Goal: Information Seeking & Learning: Learn about a topic

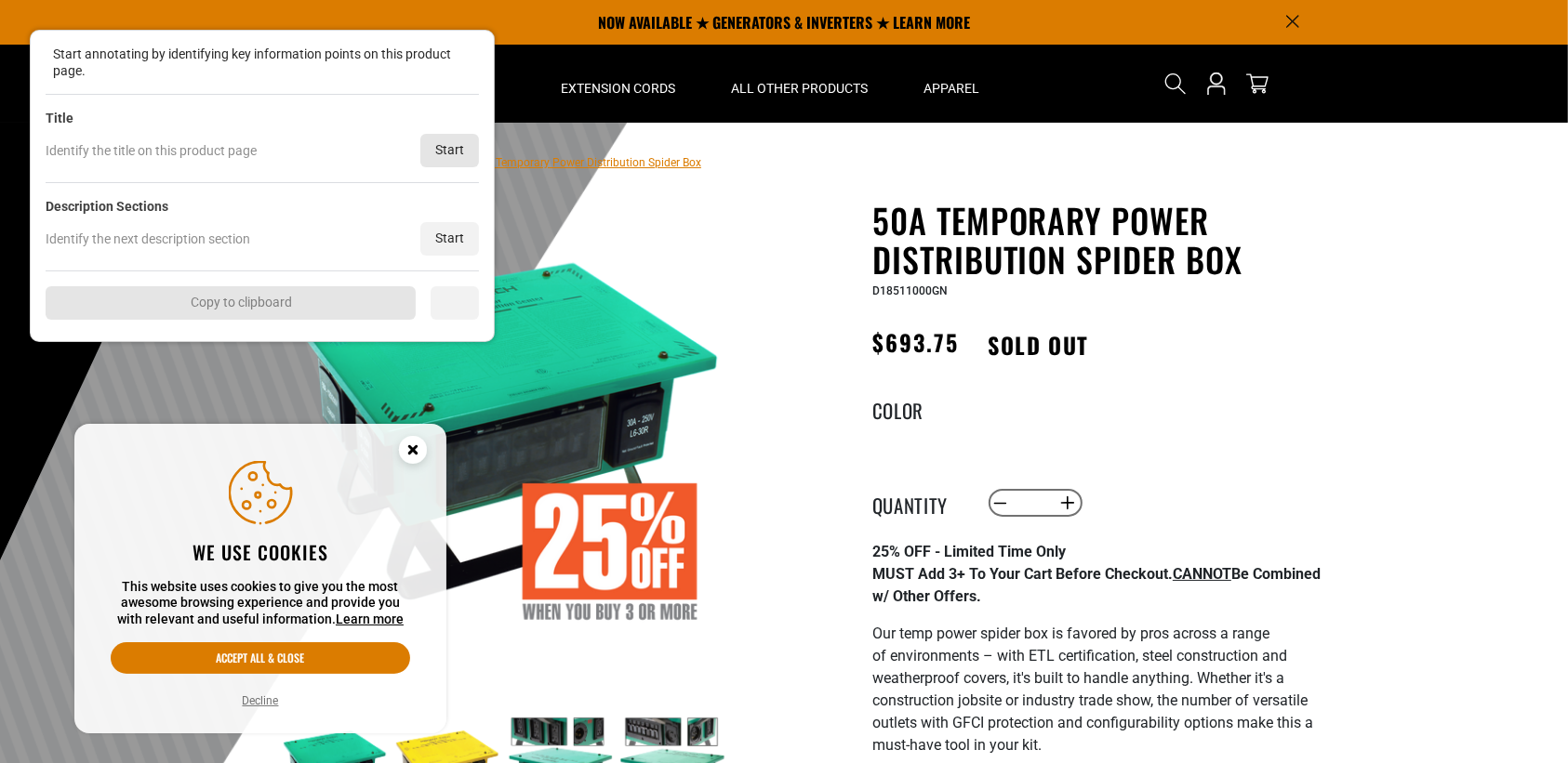
click at [470, 157] on div "Start" at bounding box center [450, 151] width 58 height 33
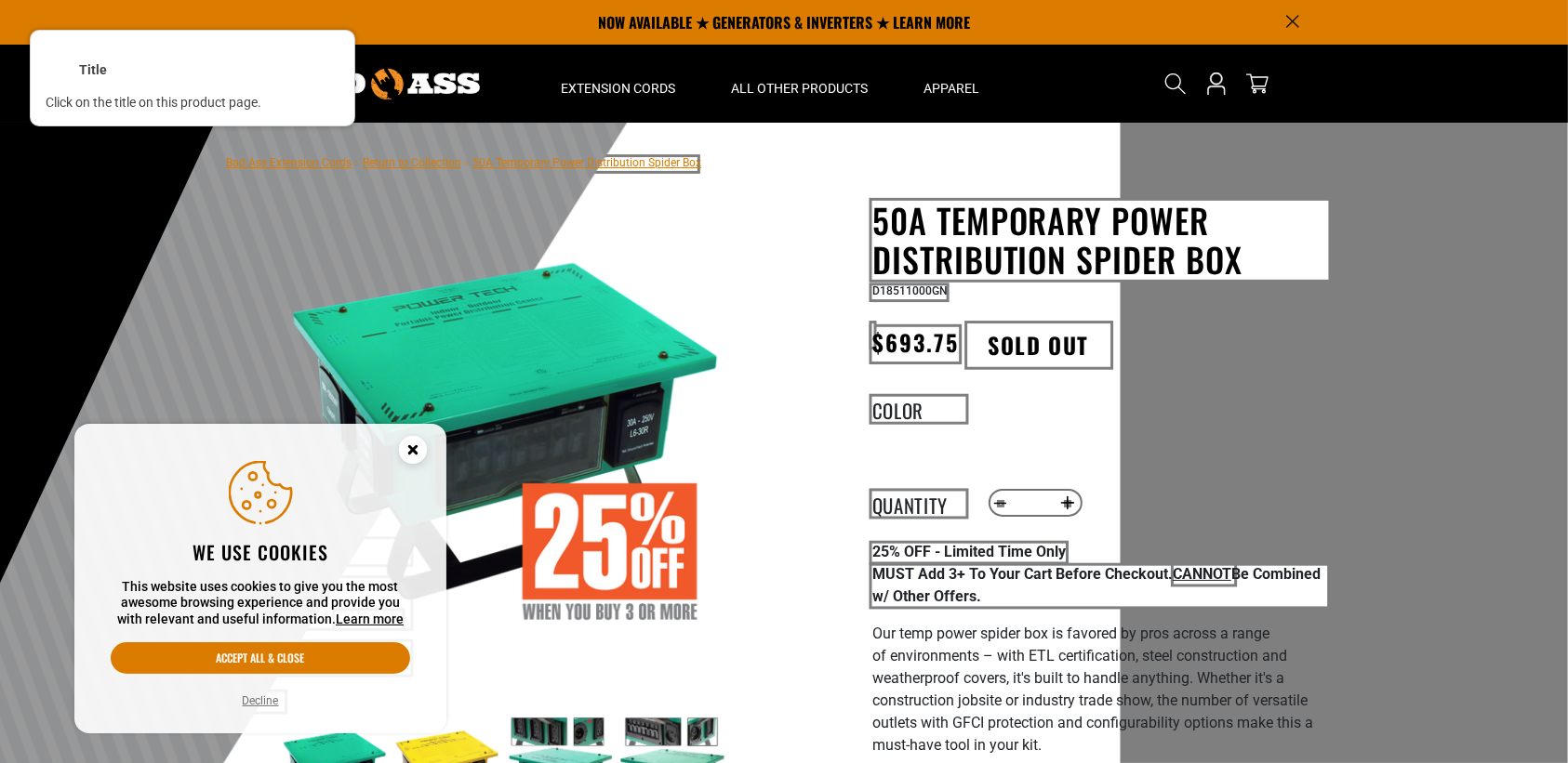
click at [966, 240] on div at bounding box center [1100, 239] width 459 height 82
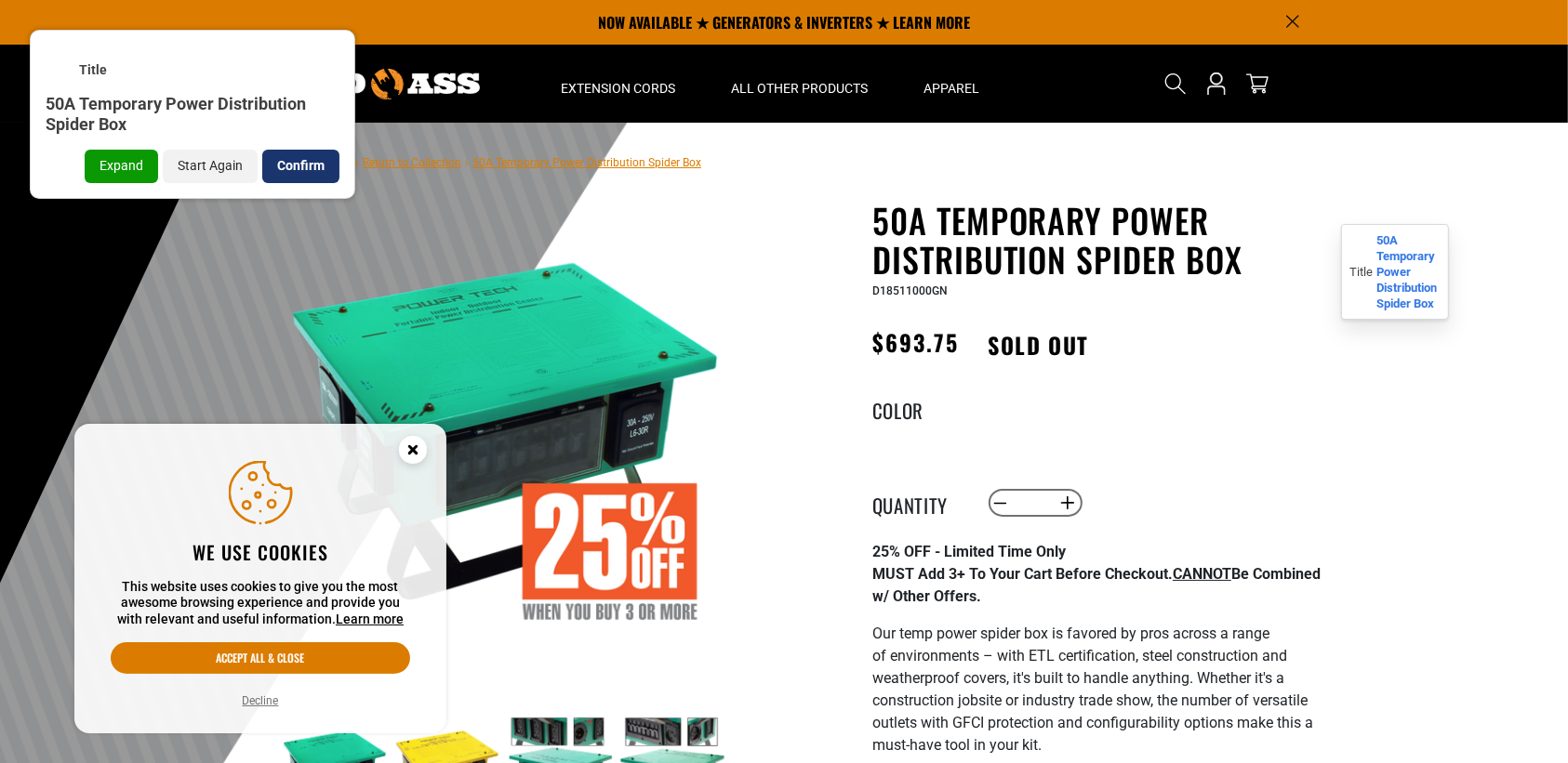
click at [294, 167] on div "Confirm" at bounding box center [300, 166] width 77 height 33
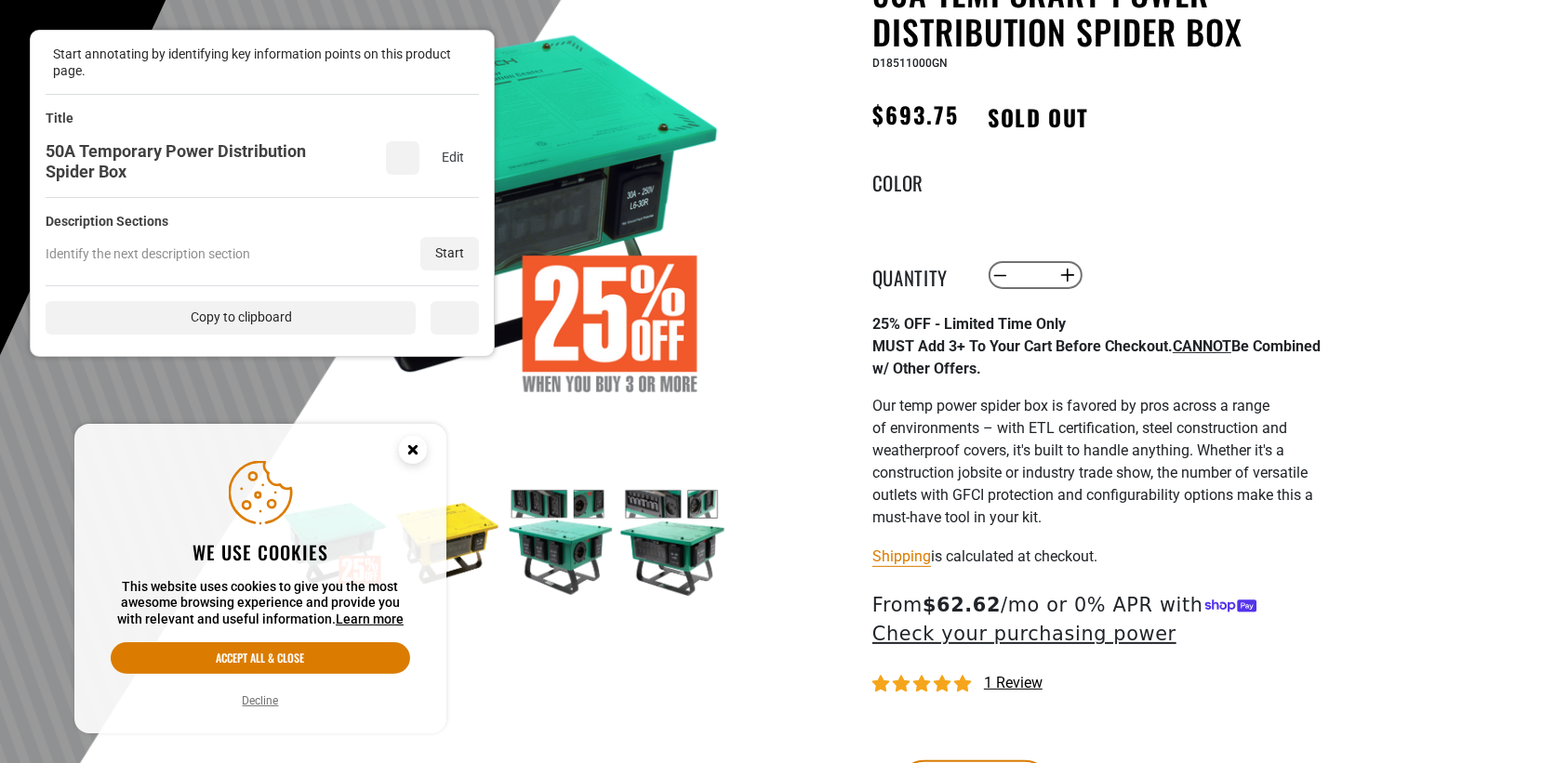
scroll to position [233, 0]
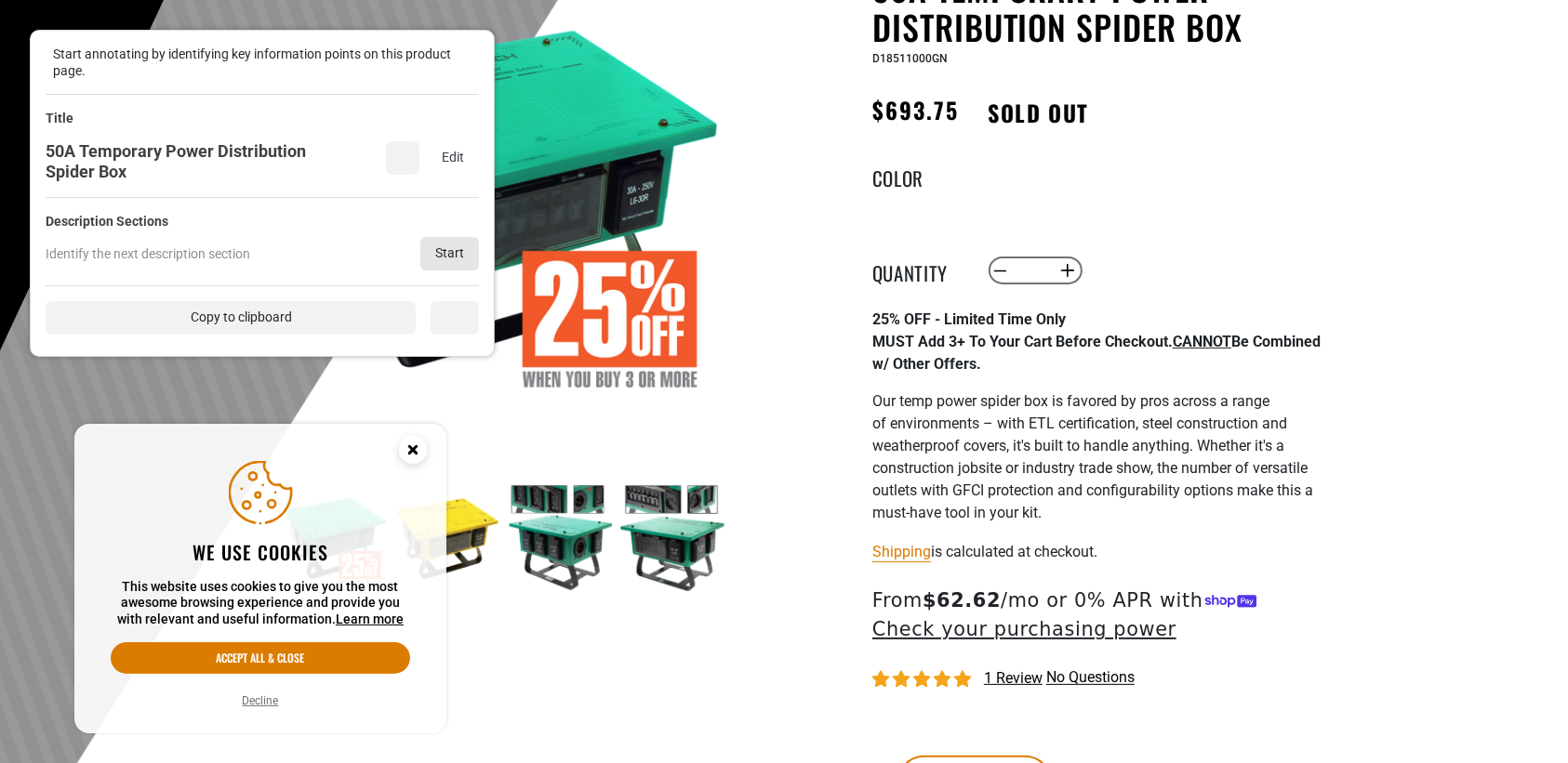
click at [437, 249] on div "Start" at bounding box center [450, 254] width 58 height 33
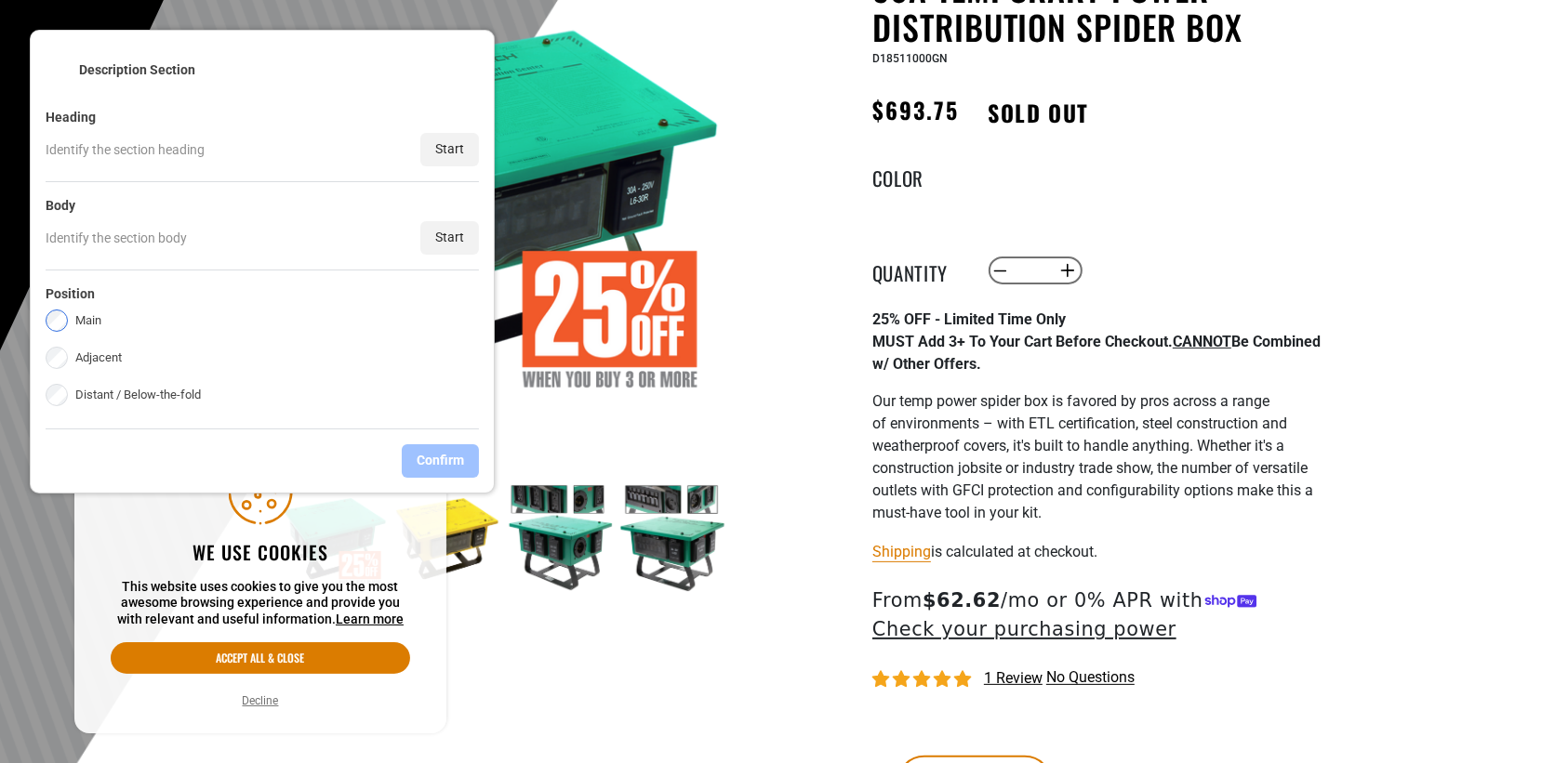
click at [442, 241] on div "Start" at bounding box center [450, 237] width 58 height 33
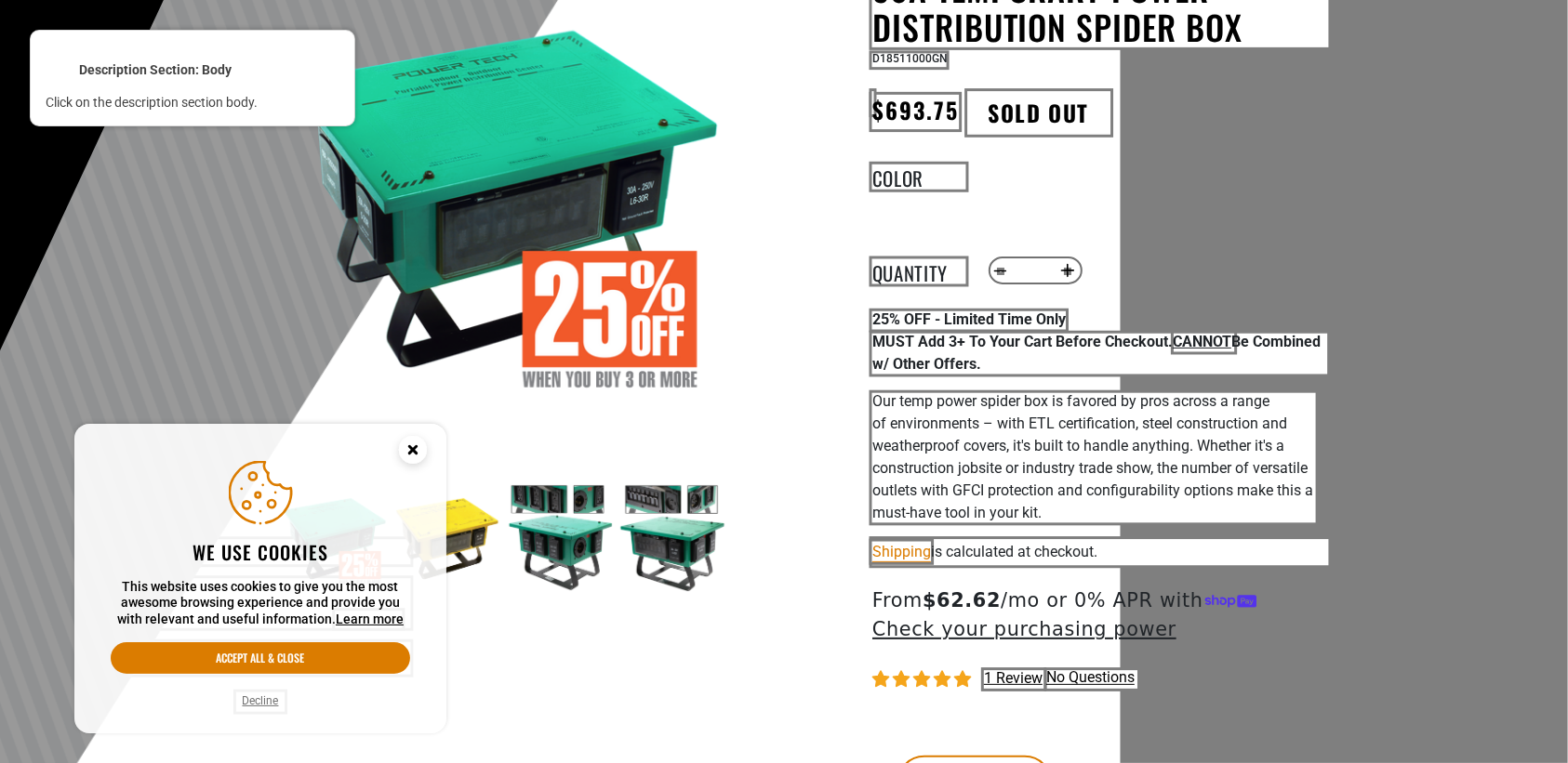
click at [1233, 433] on div at bounding box center [1093, 457] width 447 height 133
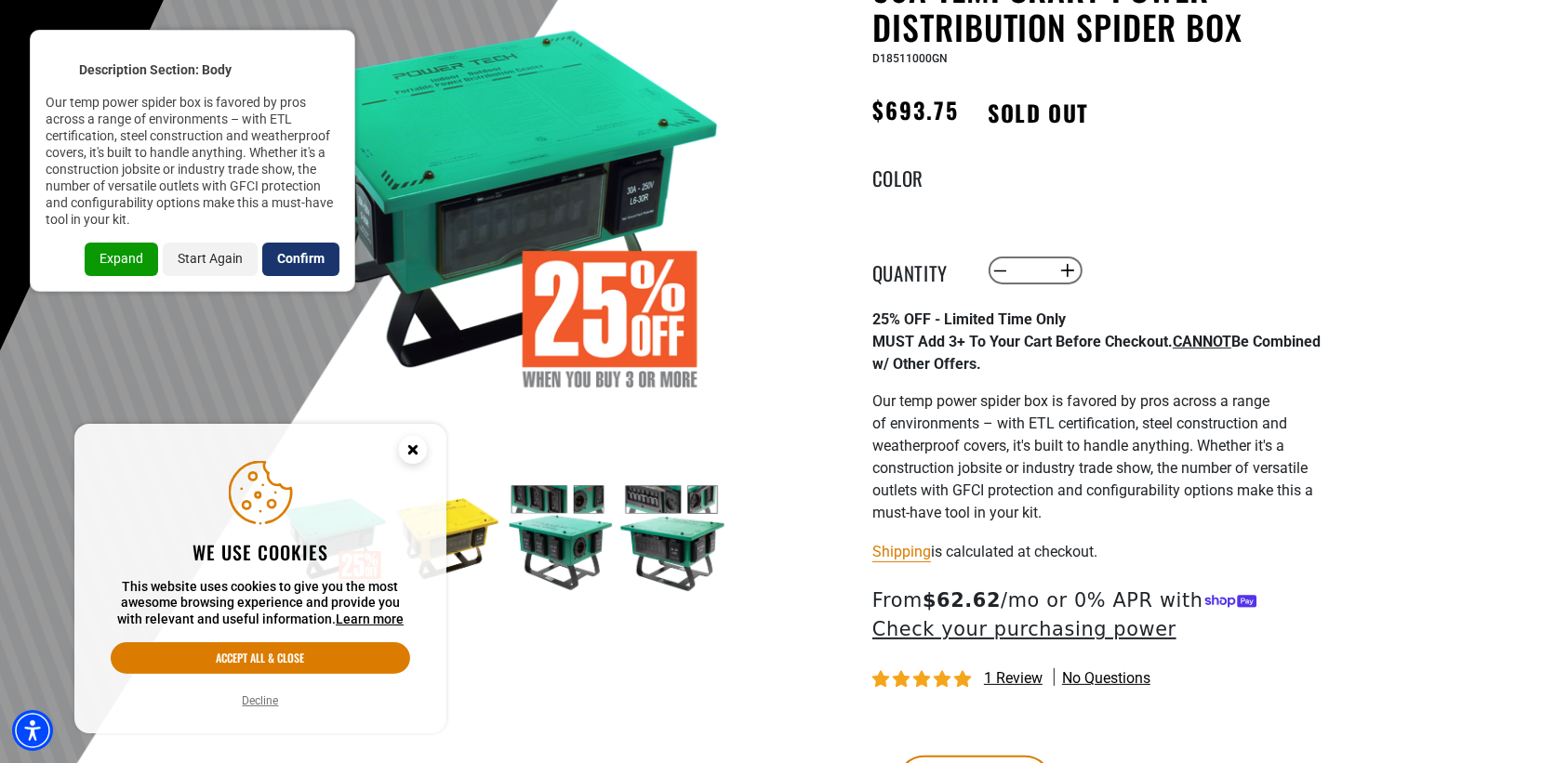
click at [304, 257] on div "Confirm" at bounding box center [300, 259] width 77 height 33
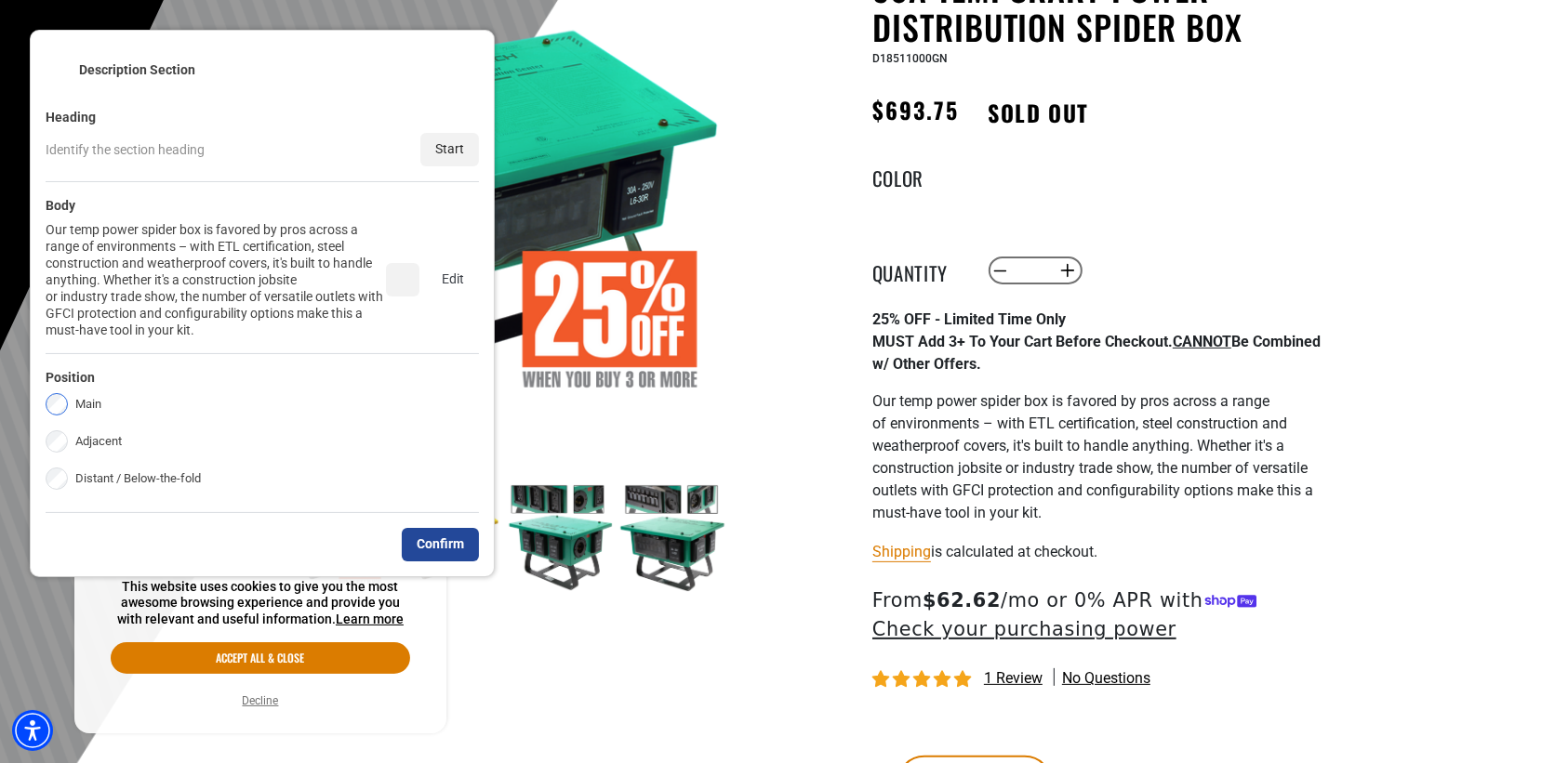
click at [432, 528] on div "Confirm" at bounding box center [440, 545] width 77 height 33
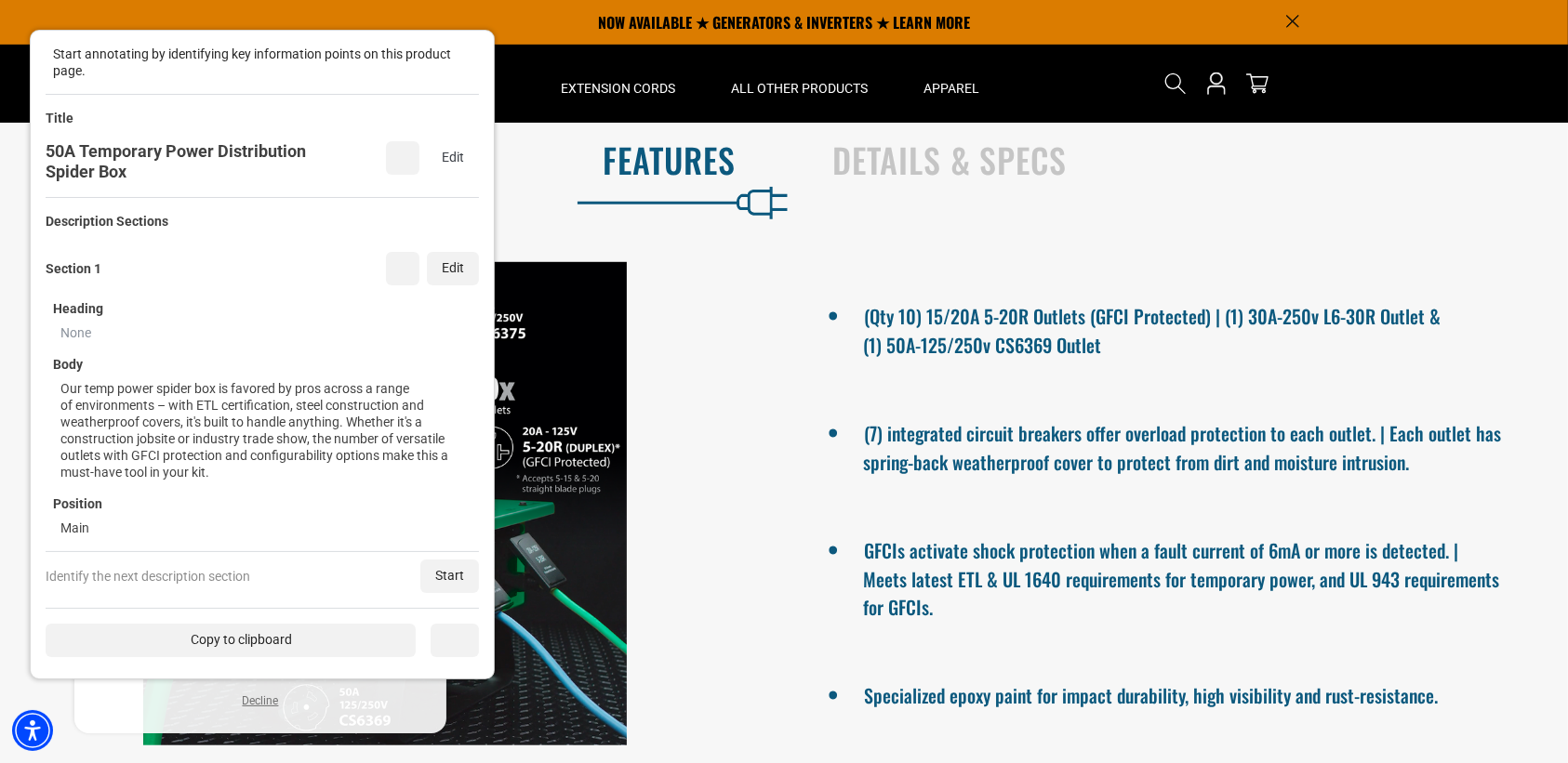
scroll to position [814, 0]
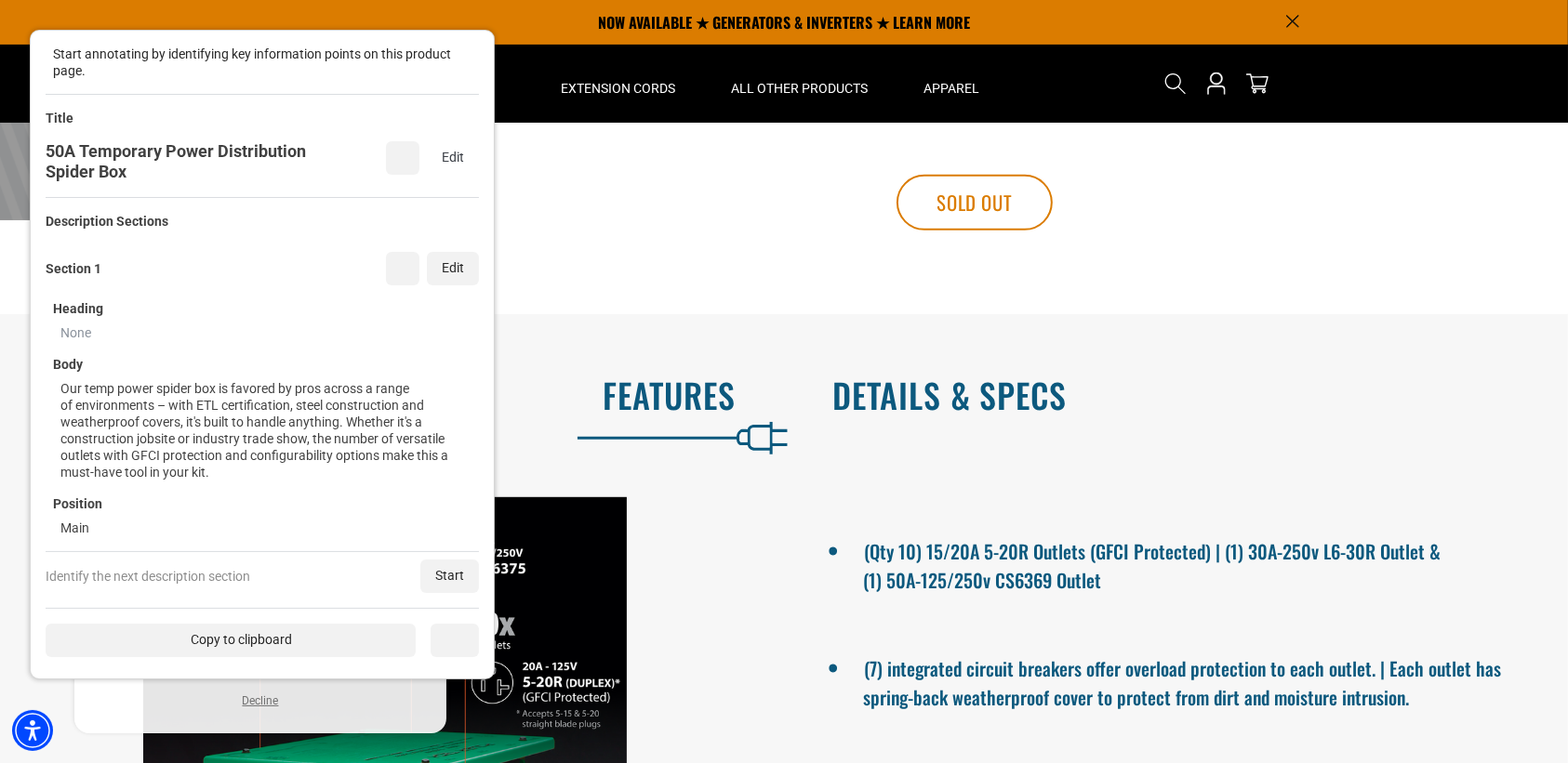
click at [875, 376] on h2 "Details & Specs" at bounding box center [1181, 395] width 697 height 39
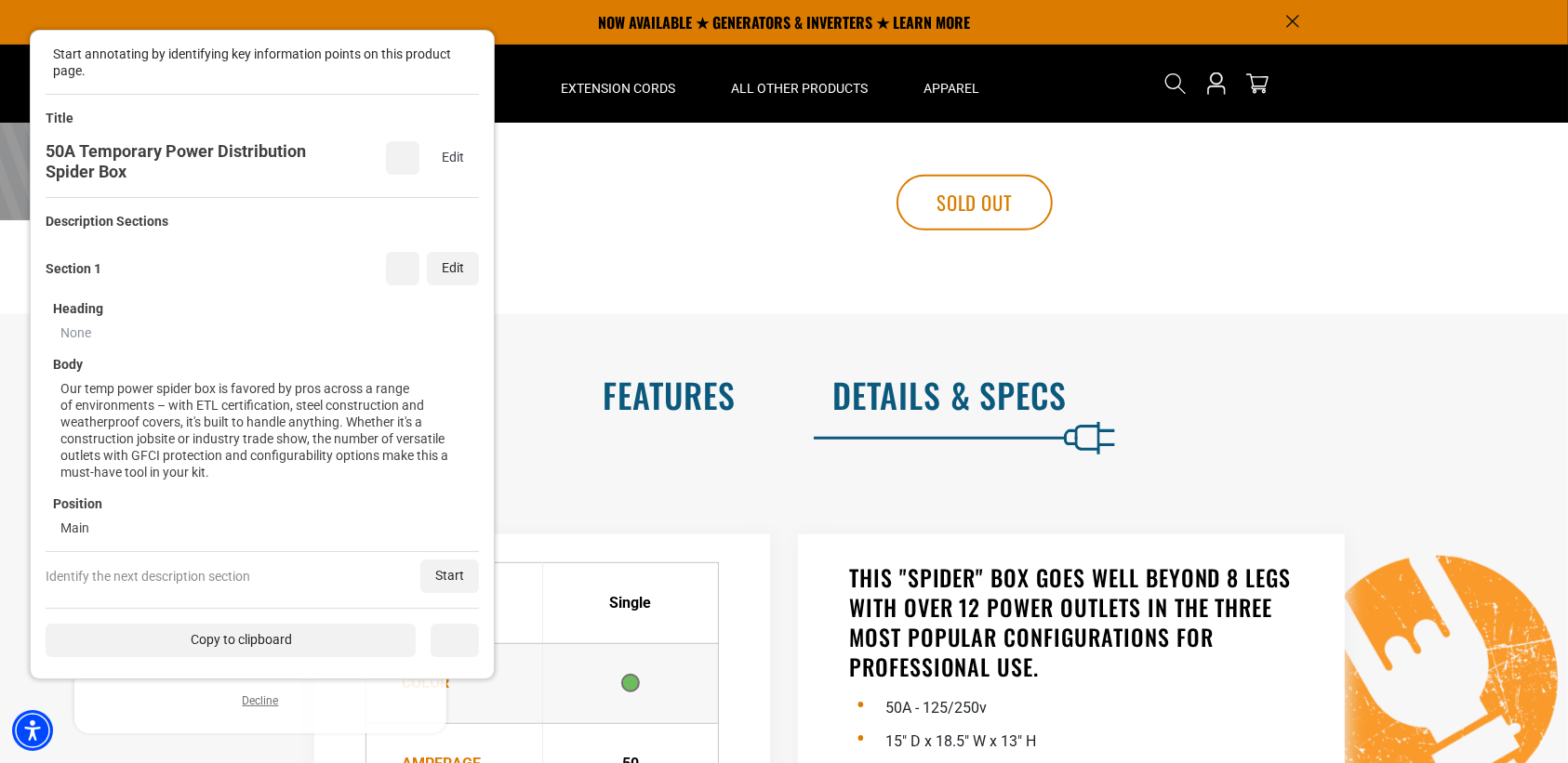
click at [621, 393] on h2 "Features" at bounding box center [387, 395] width 697 height 39
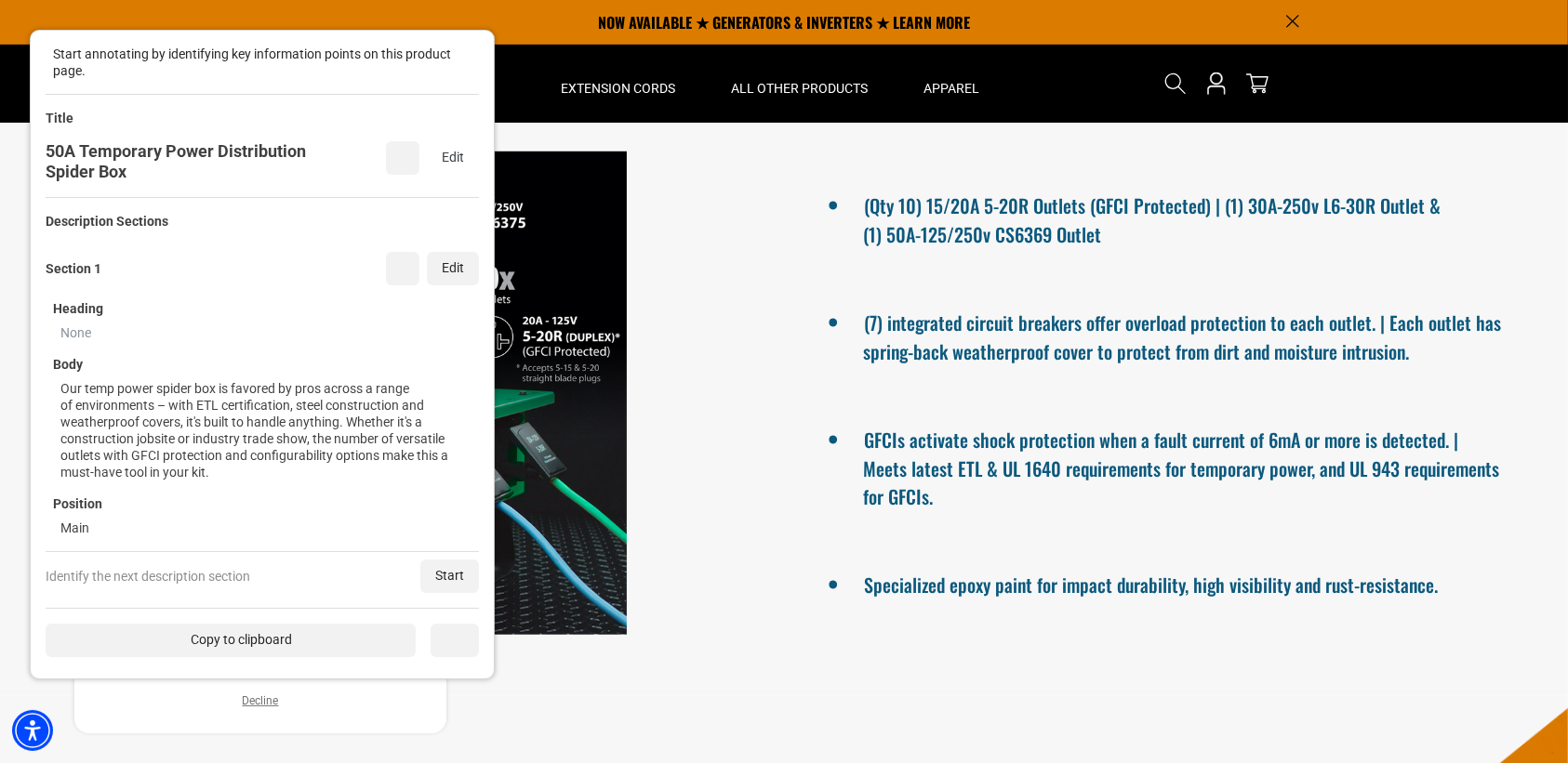
scroll to position [578, 0]
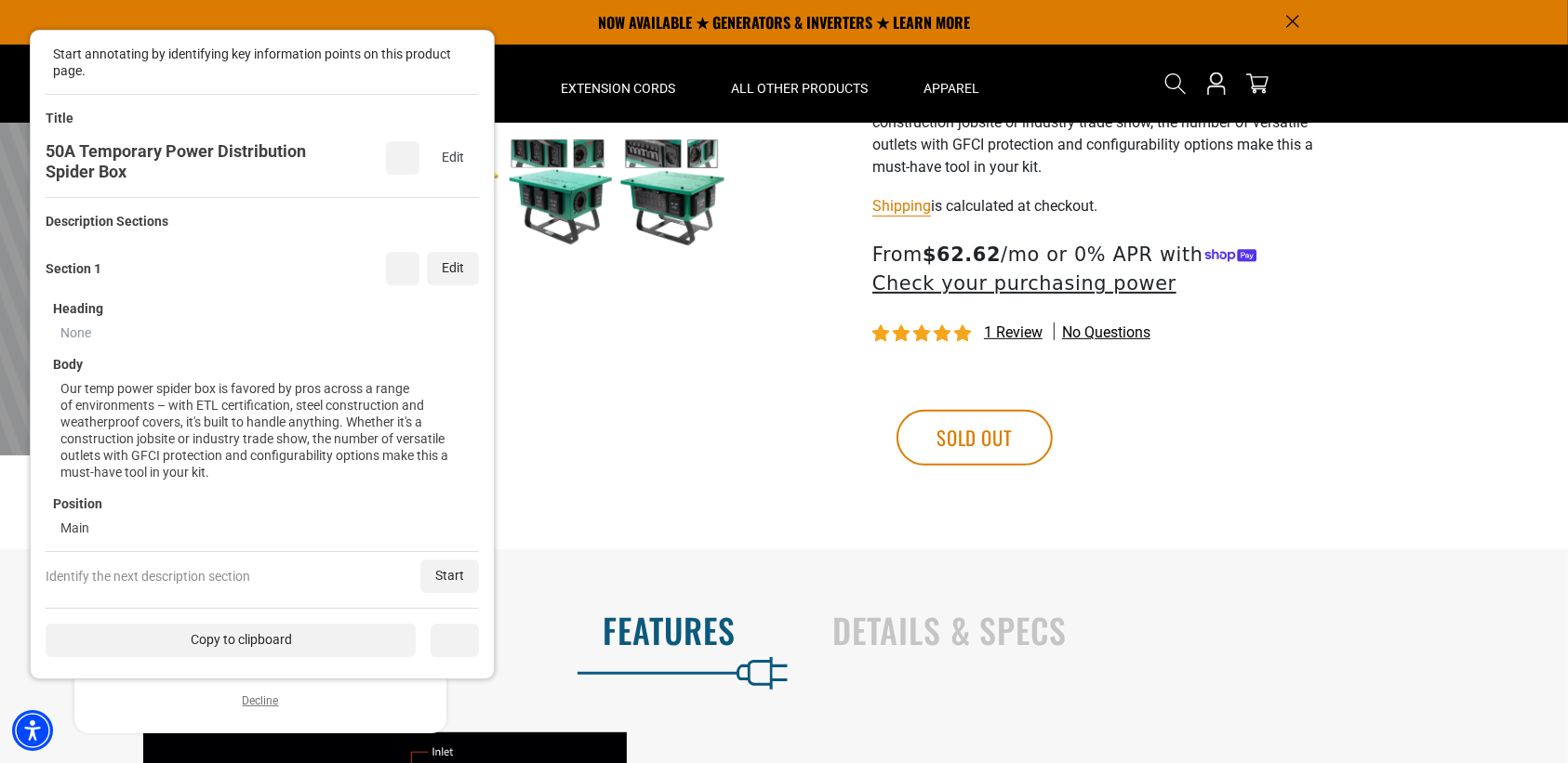
click at [924, 616] on h2 "Details & Specs" at bounding box center [1181, 631] width 697 height 39
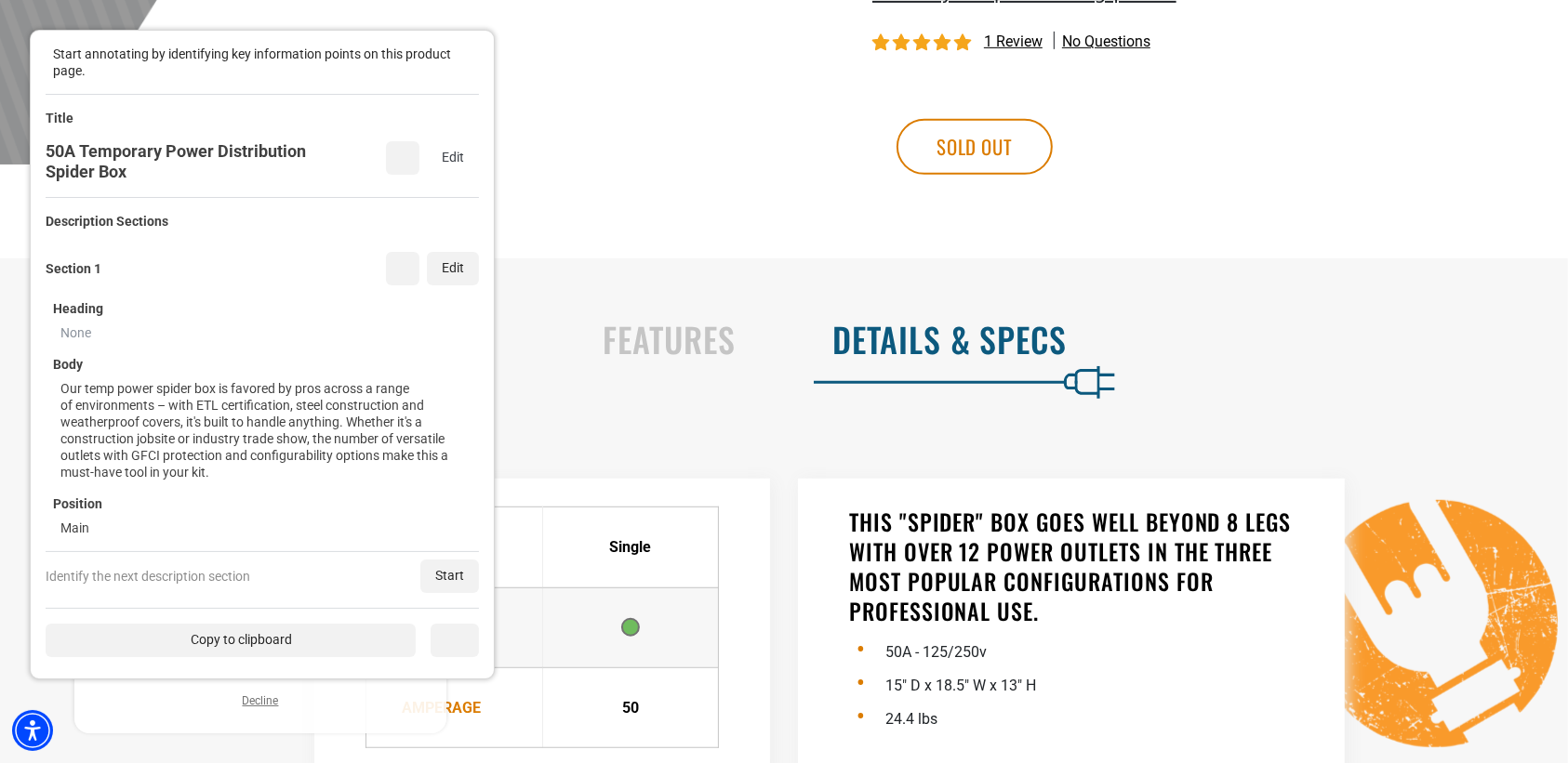
scroll to position [927, 0]
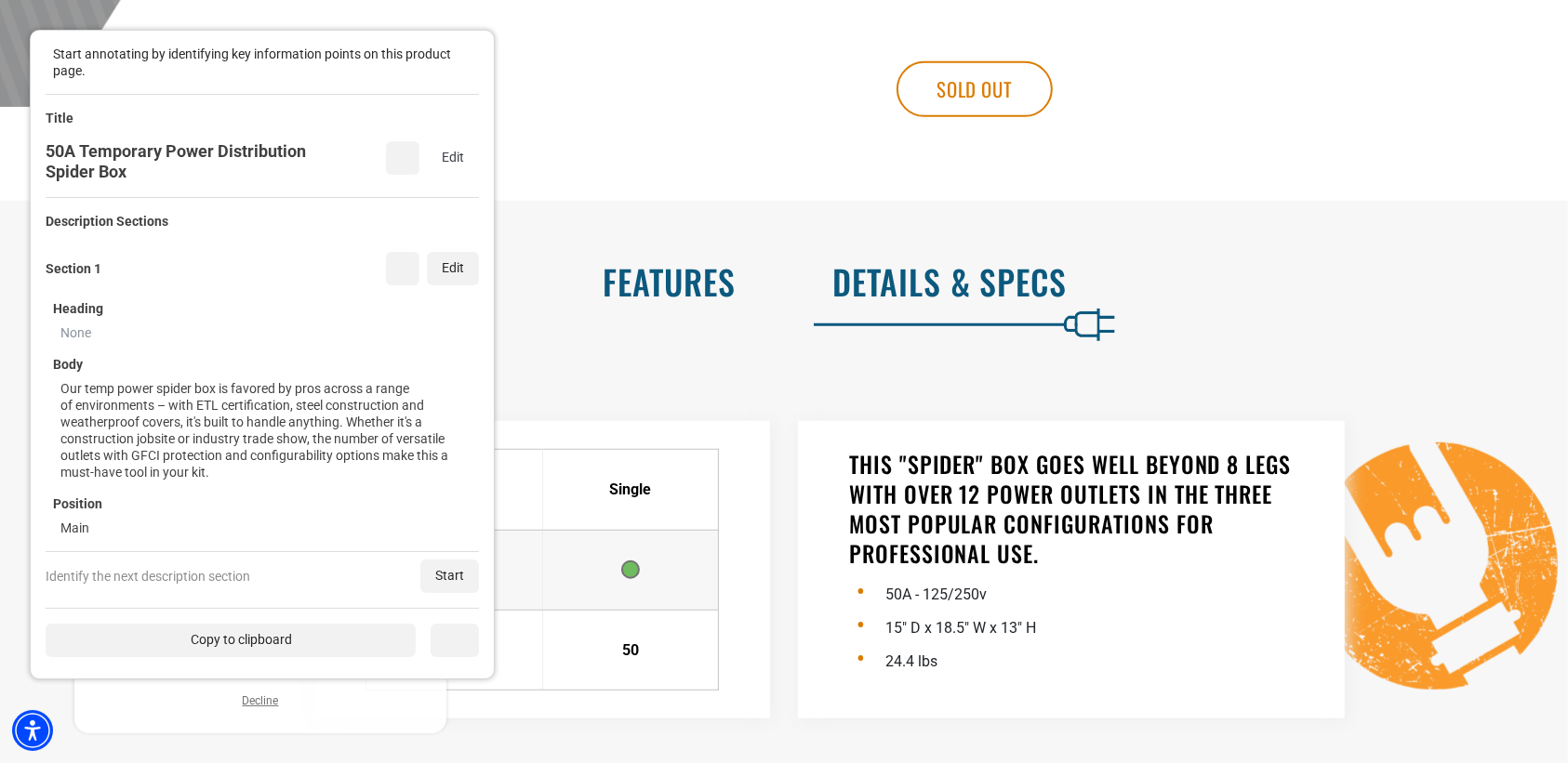
click at [673, 280] on h2 "Features" at bounding box center [387, 281] width 697 height 39
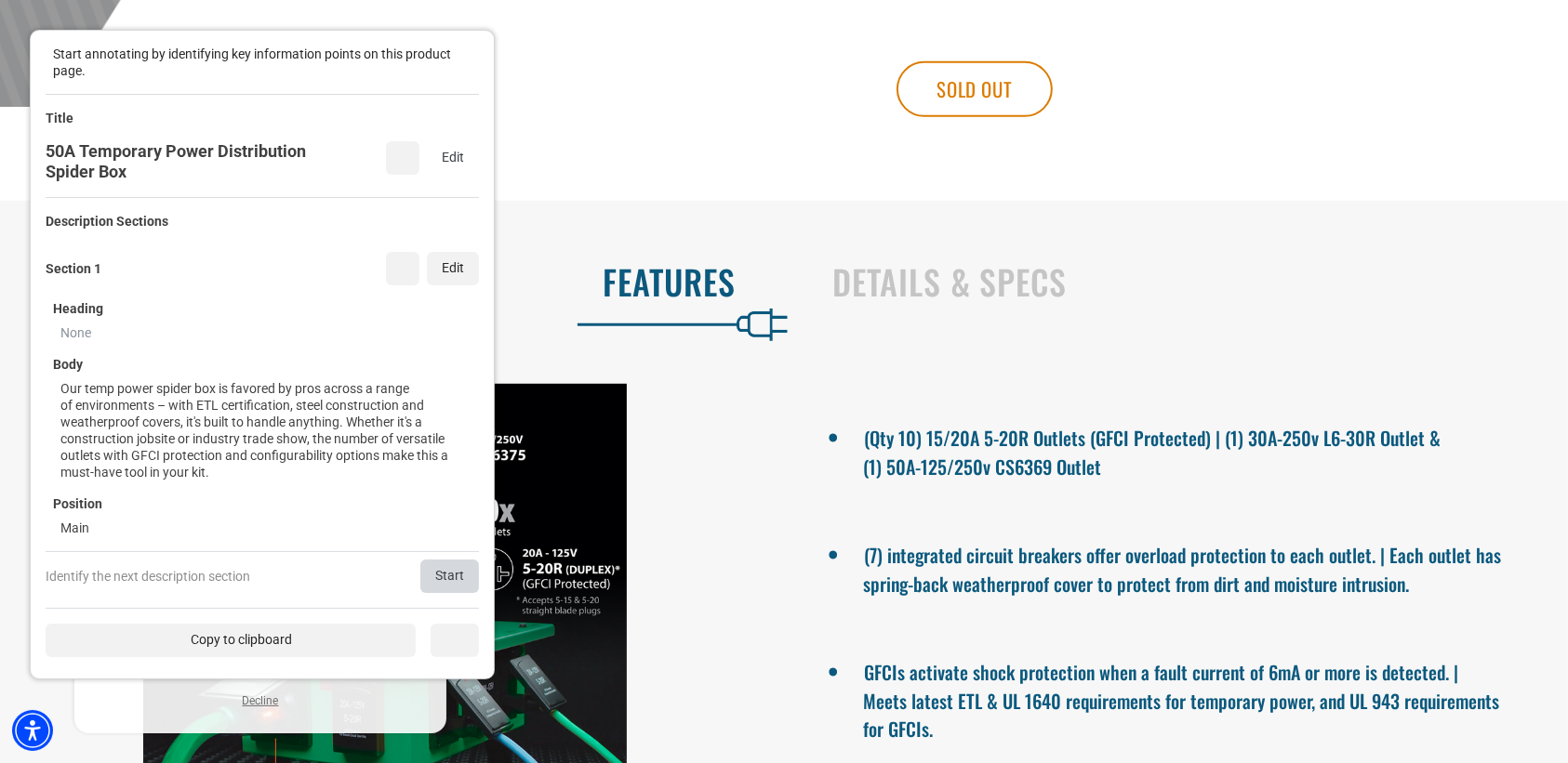
click at [451, 583] on div "Start" at bounding box center [450, 576] width 58 height 33
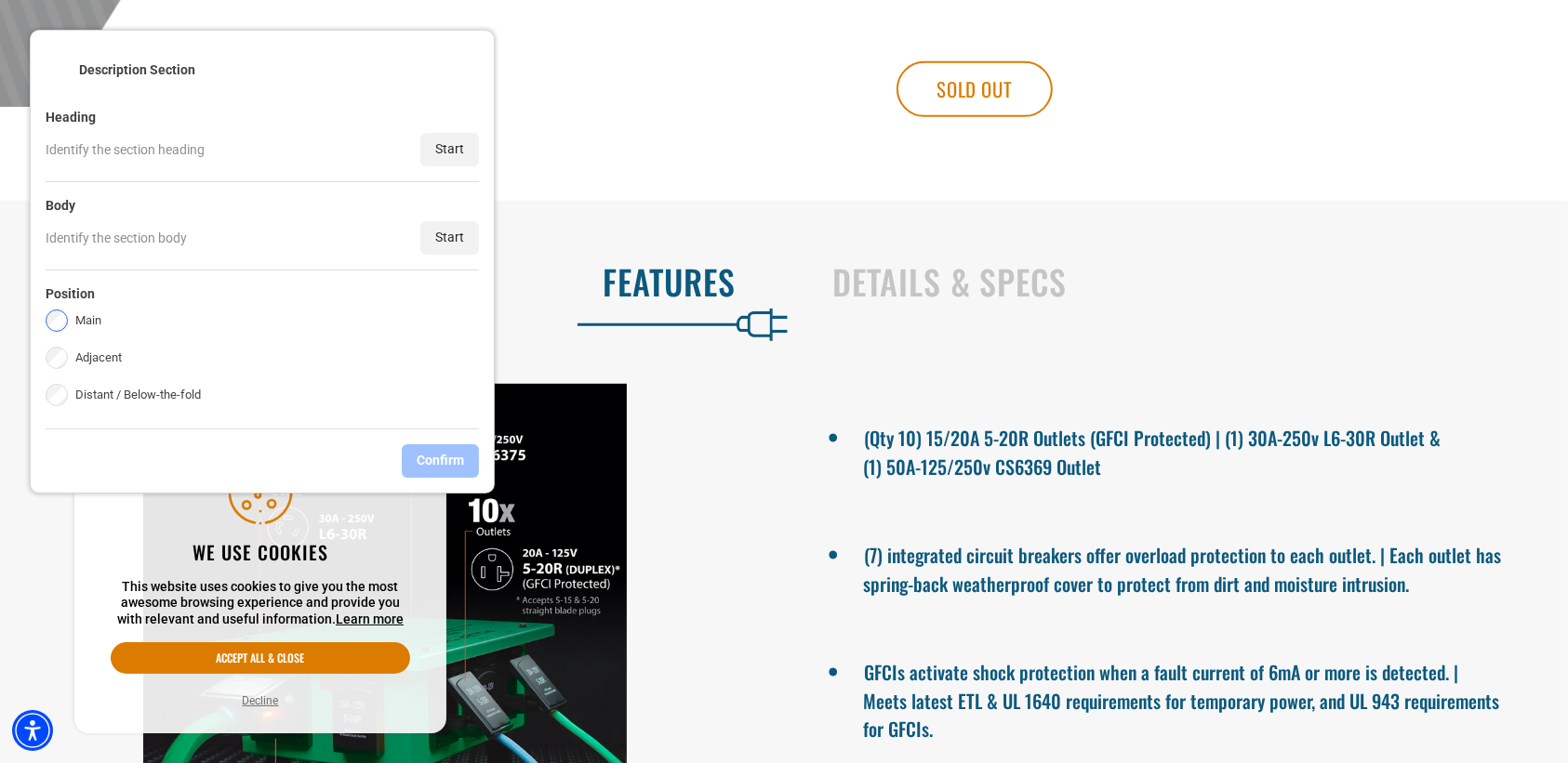
click at [444, 159] on div "Start" at bounding box center [450, 150] width 58 height 33
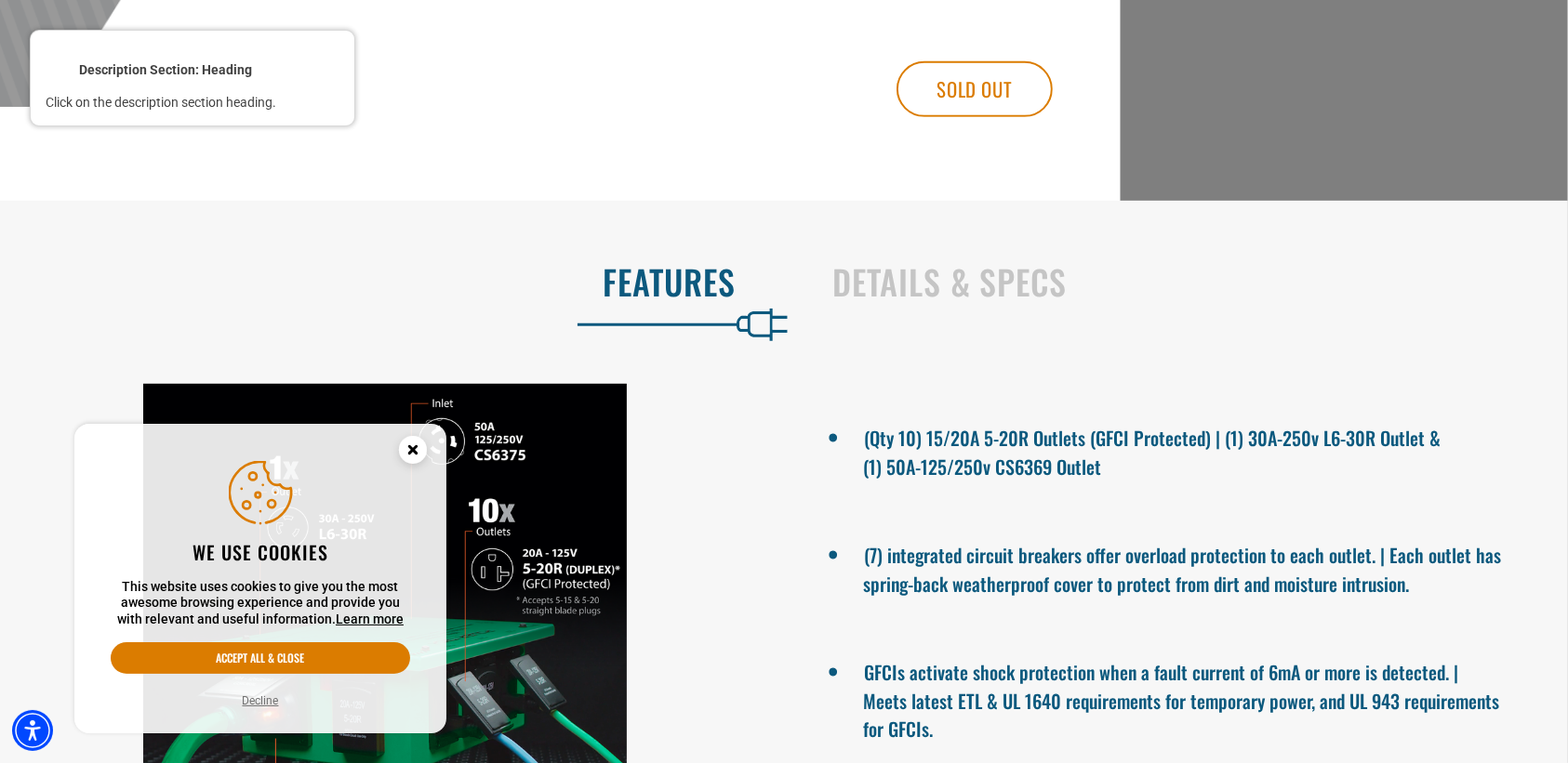
click at [641, 304] on div at bounding box center [784, 382] width 1568 height 763
click at [647, 271] on div at bounding box center [386, 282] width 700 height 43
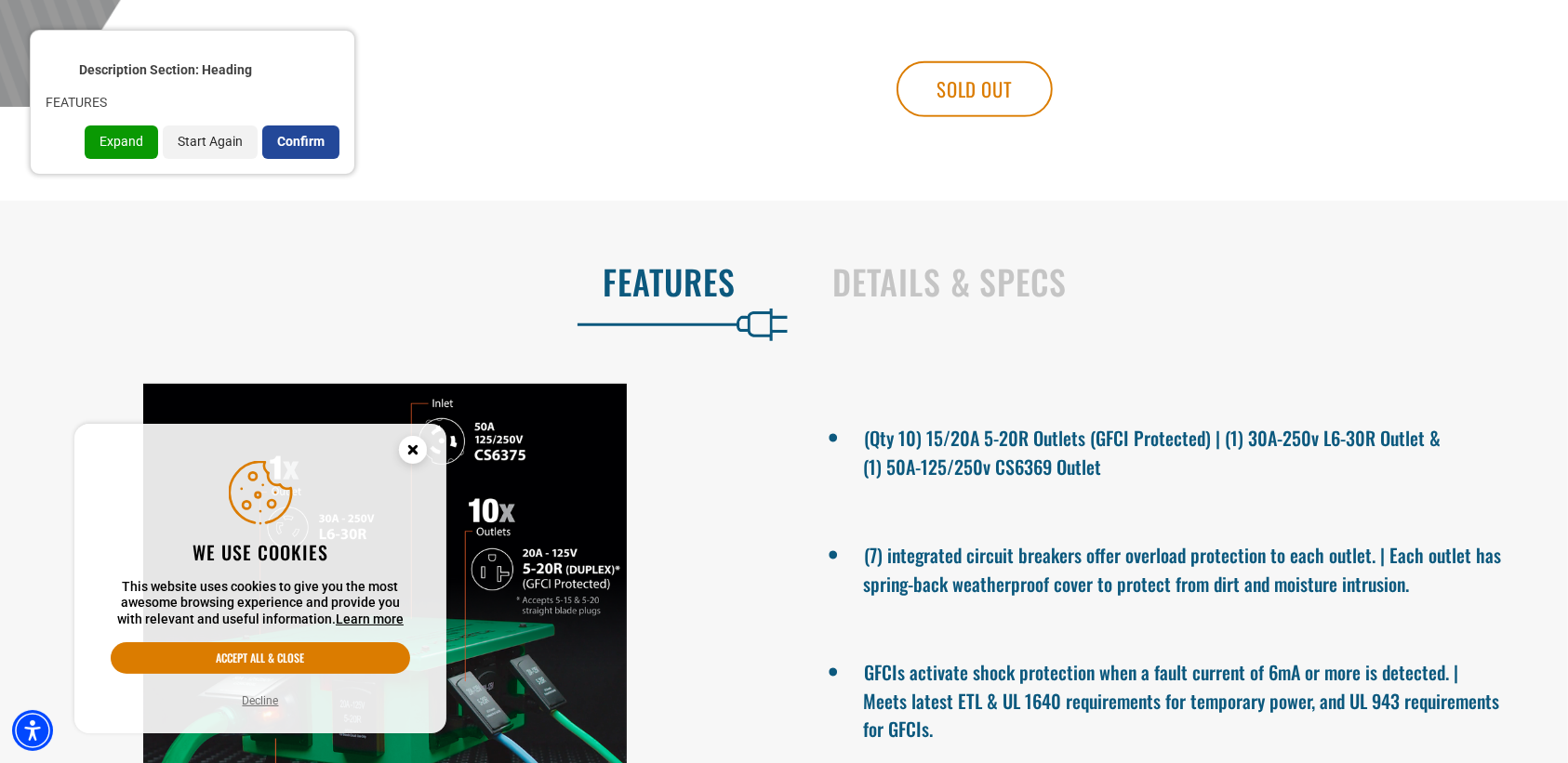
click at [288, 130] on div "Confirm" at bounding box center [300, 142] width 77 height 33
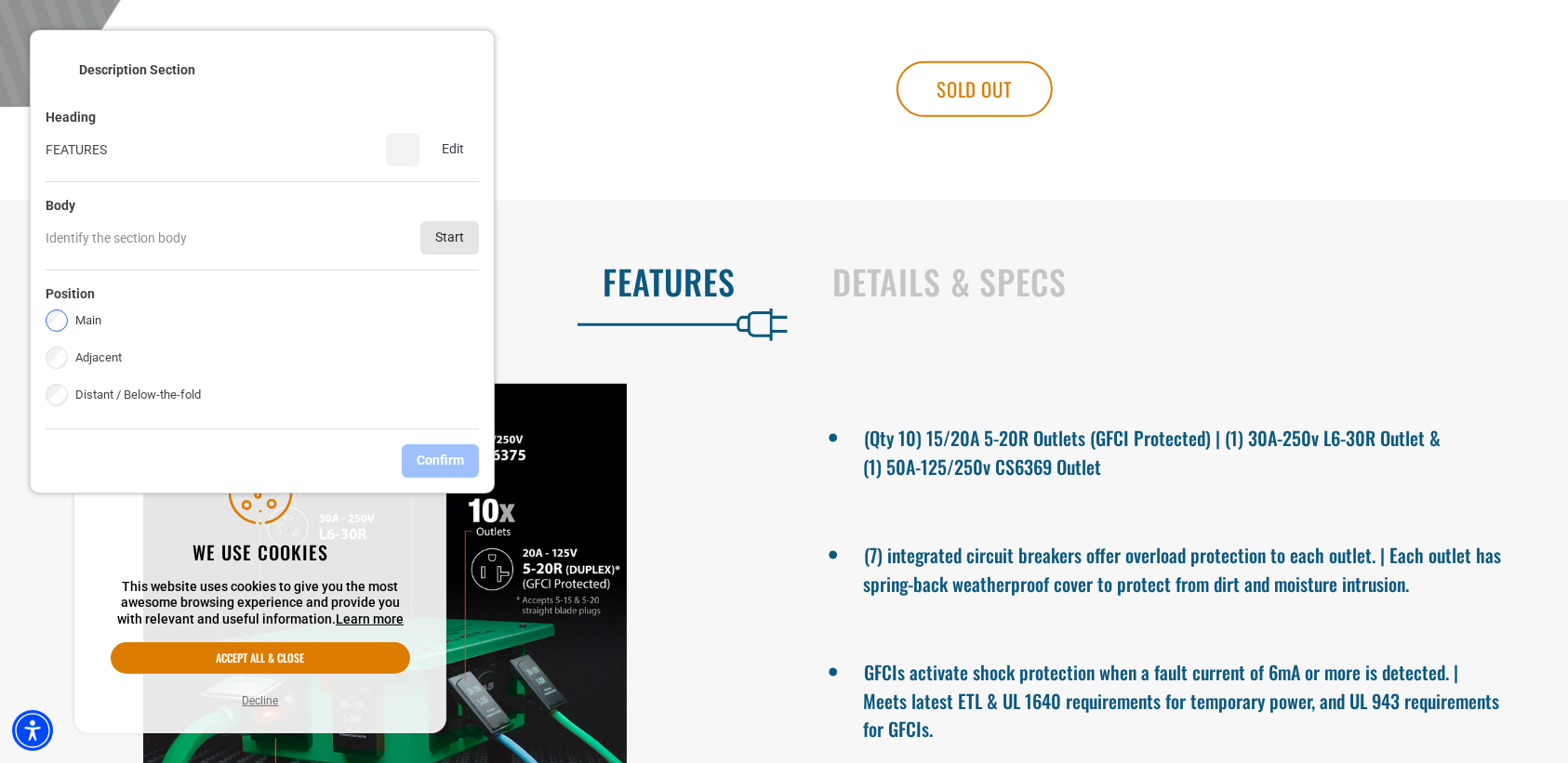
click at [463, 254] on div "Start" at bounding box center [450, 237] width 58 height 33
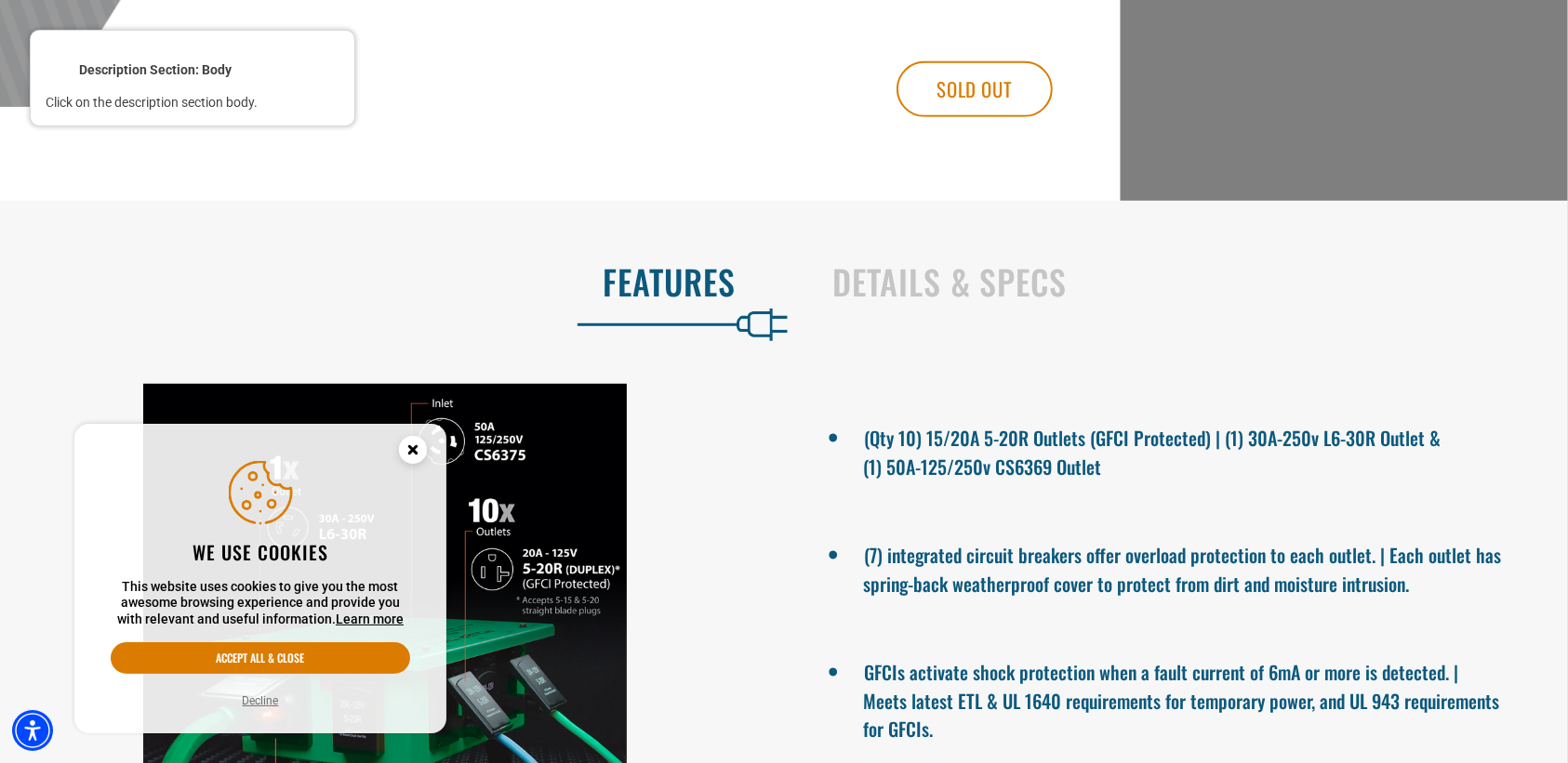
click at [1003, 439] on div at bounding box center [1183, 451] width 643 height 65
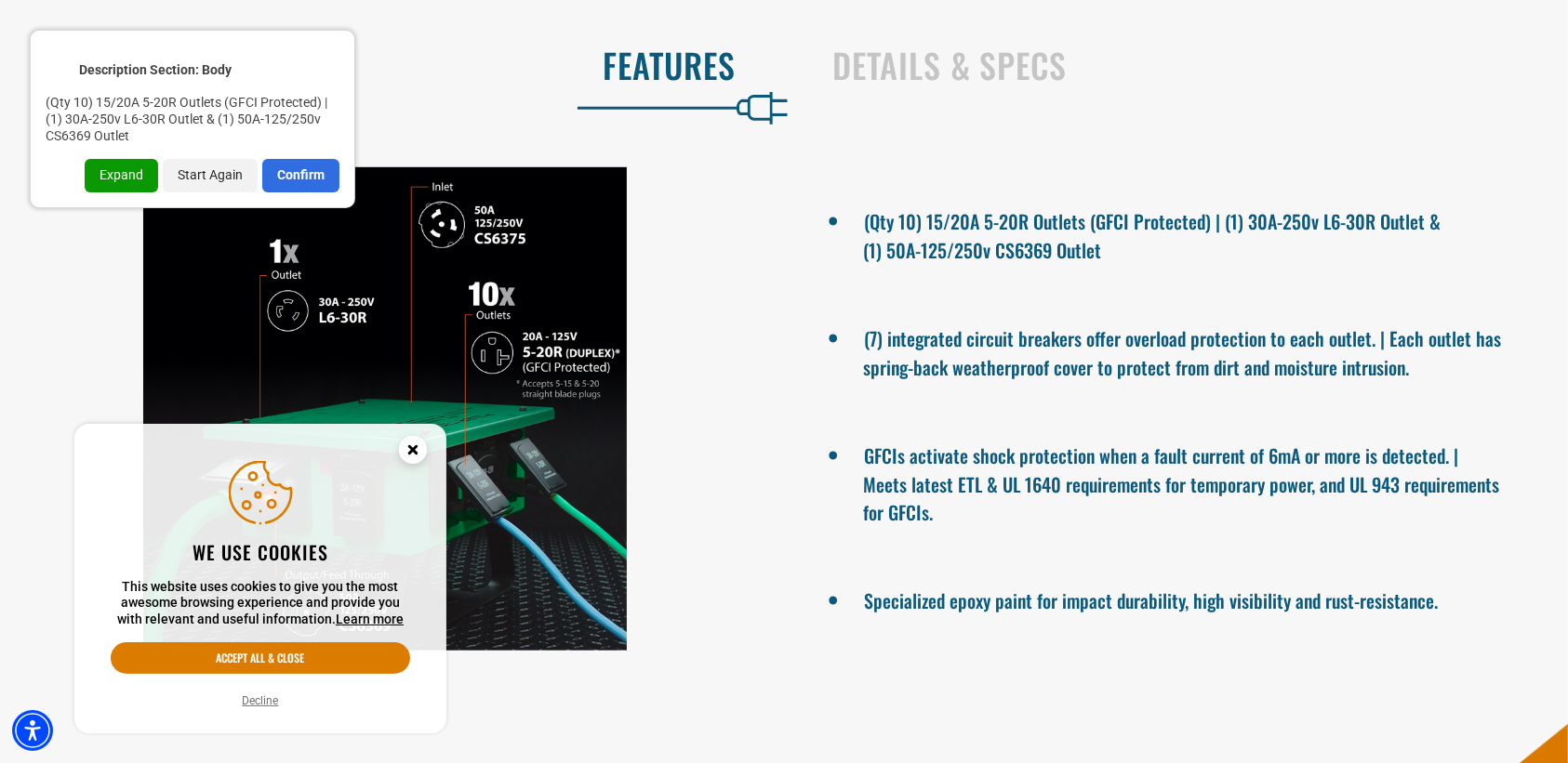
scroll to position [1392, 0]
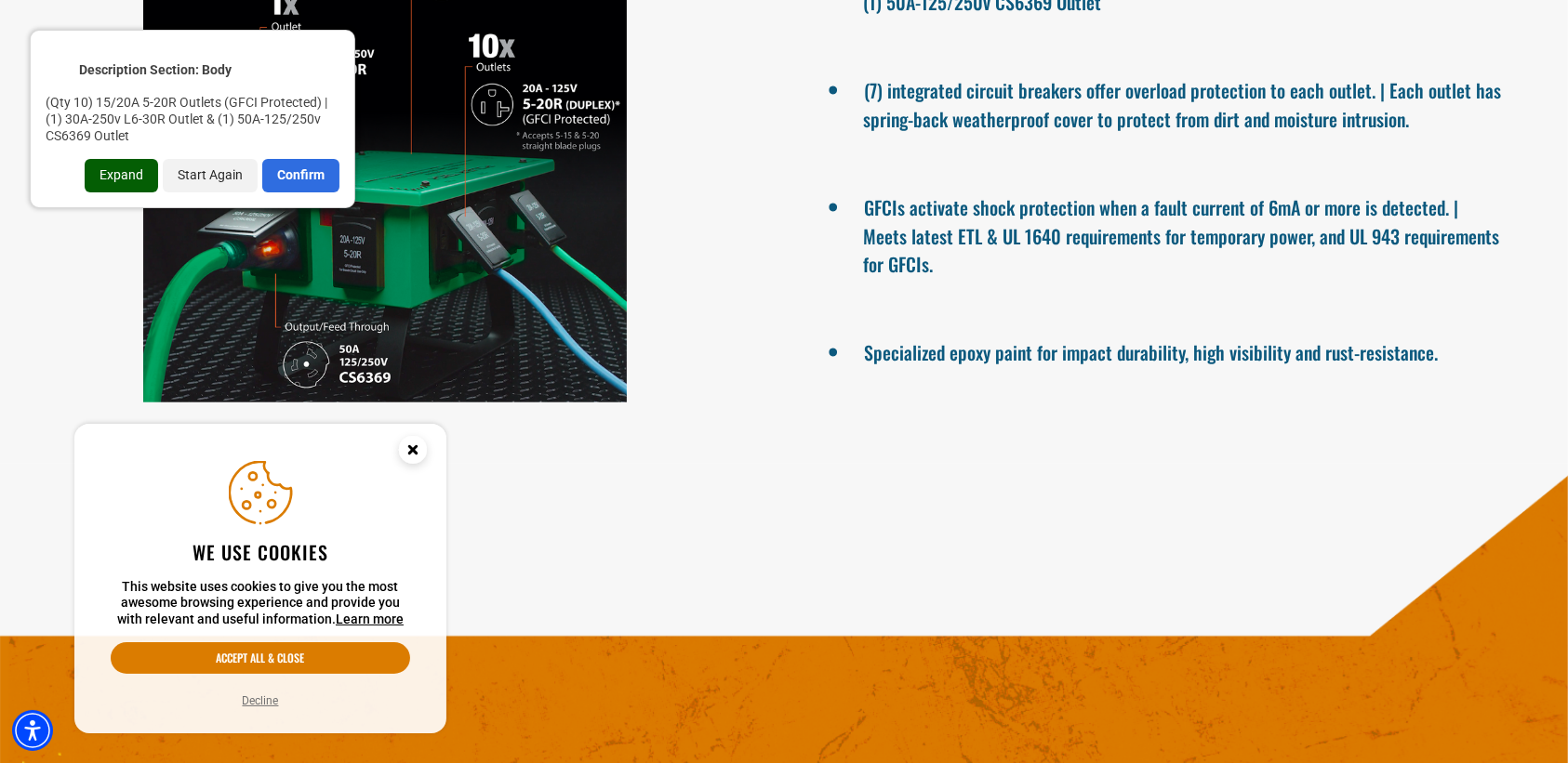
click at [108, 173] on div "Expand" at bounding box center [121, 175] width 73 height 33
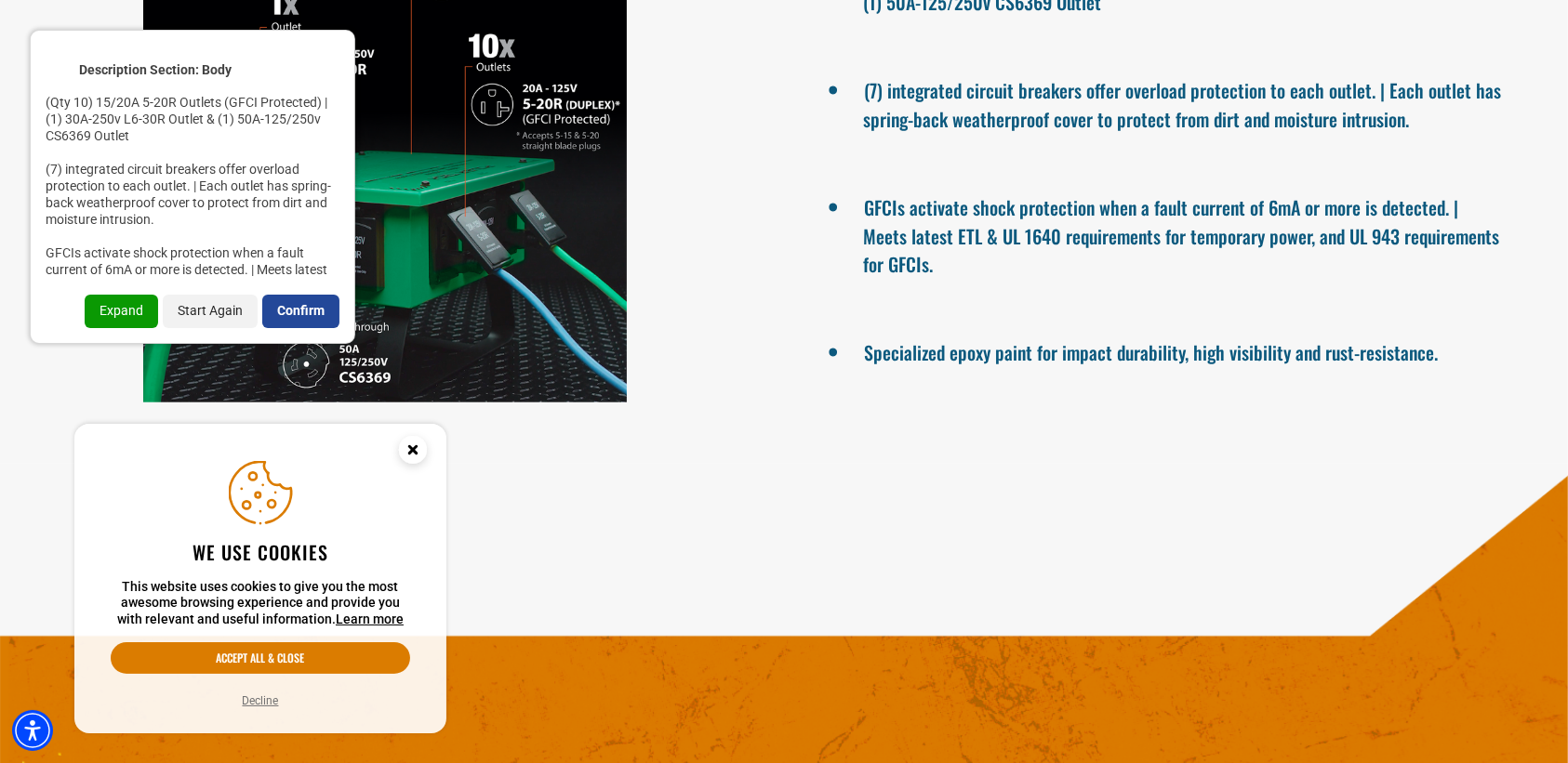
click at [316, 305] on div "Confirm" at bounding box center [300, 311] width 77 height 33
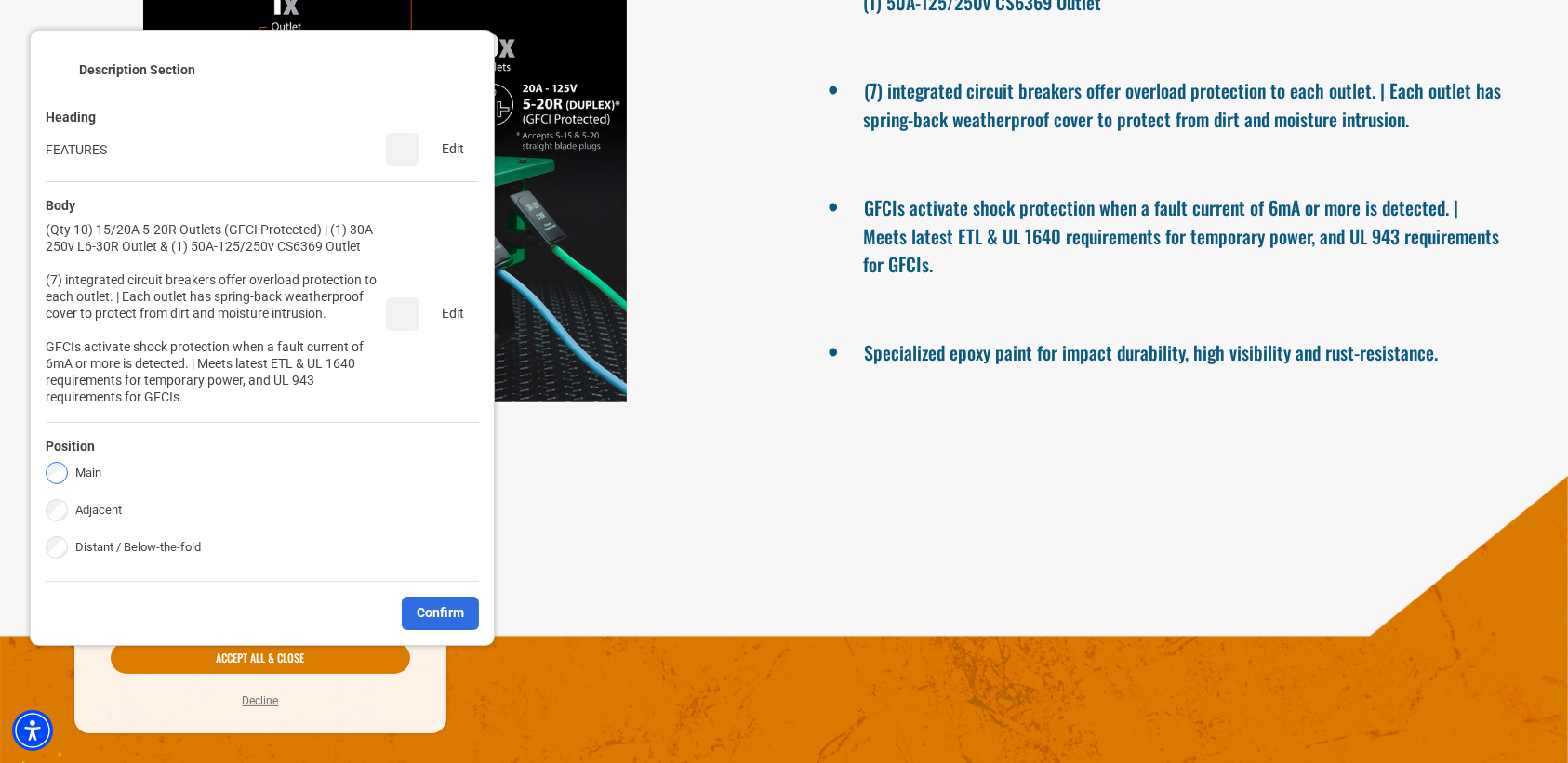
click at [118, 502] on label "Adjacent" at bounding box center [98, 510] width 47 height 22
click at [448, 582] on div "Confirm" at bounding box center [262, 606] width 433 height 49
click at [451, 597] on div "Confirm" at bounding box center [440, 613] width 77 height 33
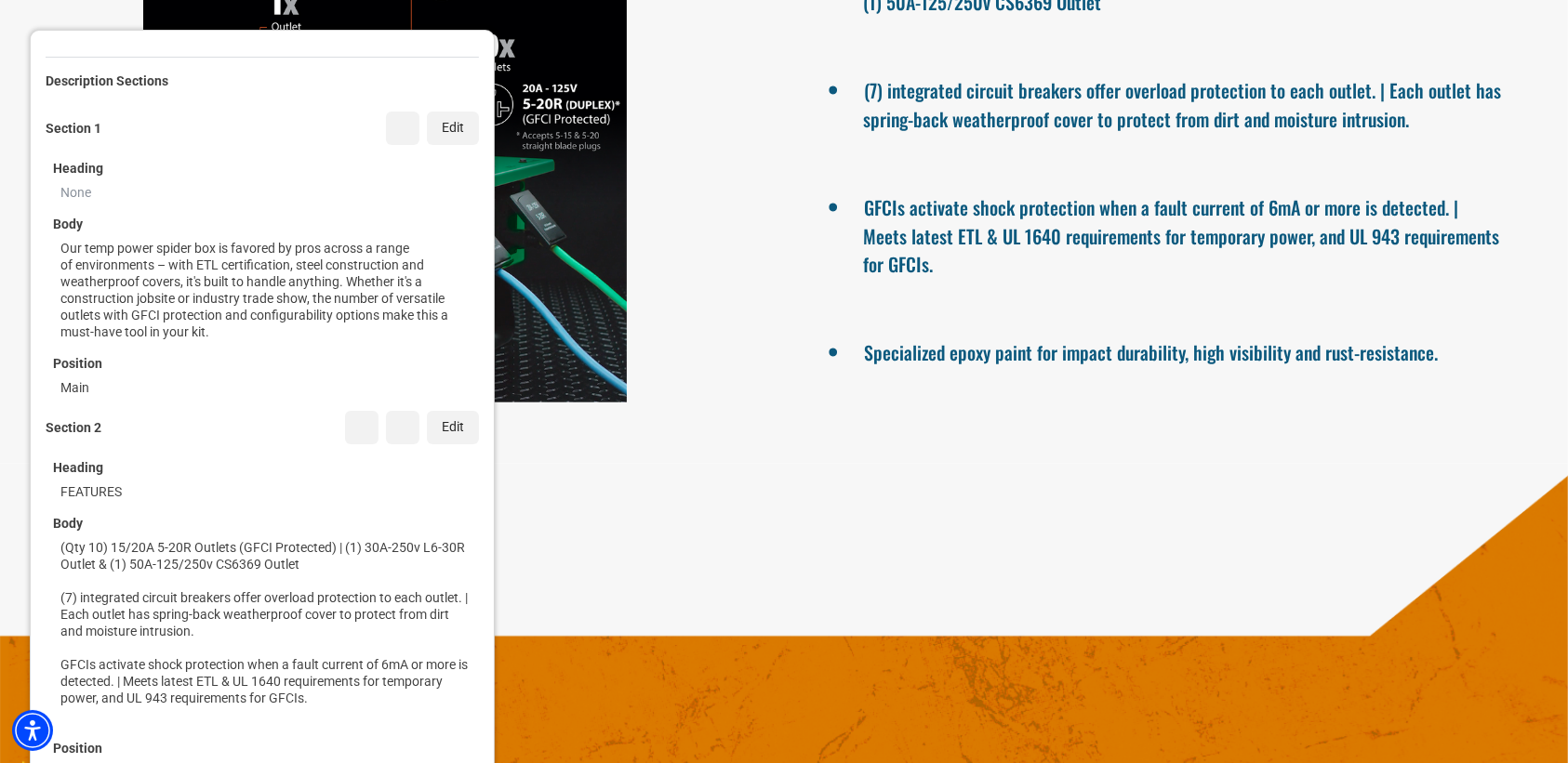
scroll to position [257, 0]
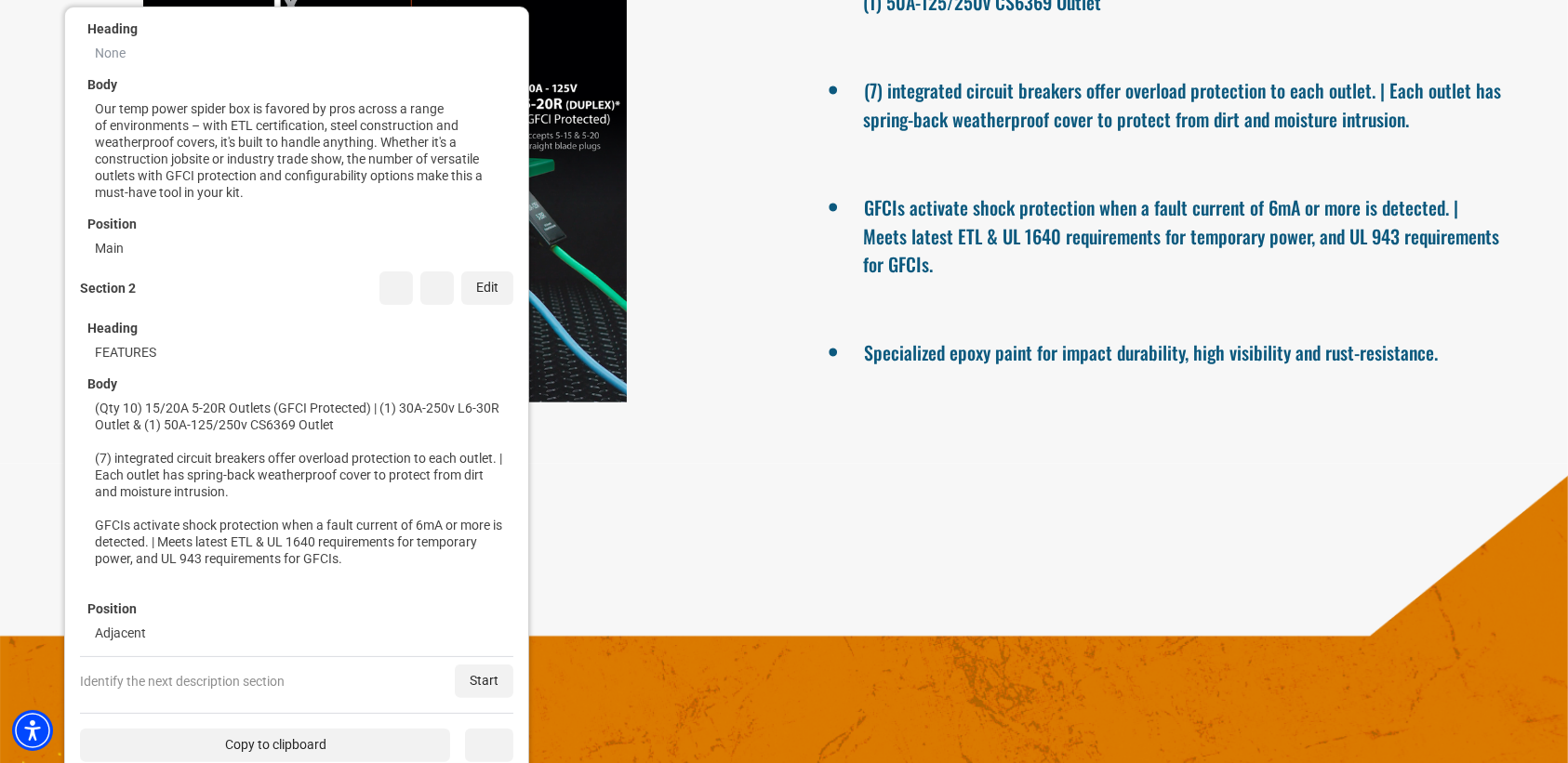
drag, startPoint x: 333, startPoint y: 607, endPoint x: 513, endPoint y: 513, distance: 203.1
click at [502, 439] on div "(Qty 10) 15/20A 5-20R Outlets (GFCI Protected) | (1) 30A-250v L6-30R Outlet & (…" at bounding box center [300, 492] width 411 height 186
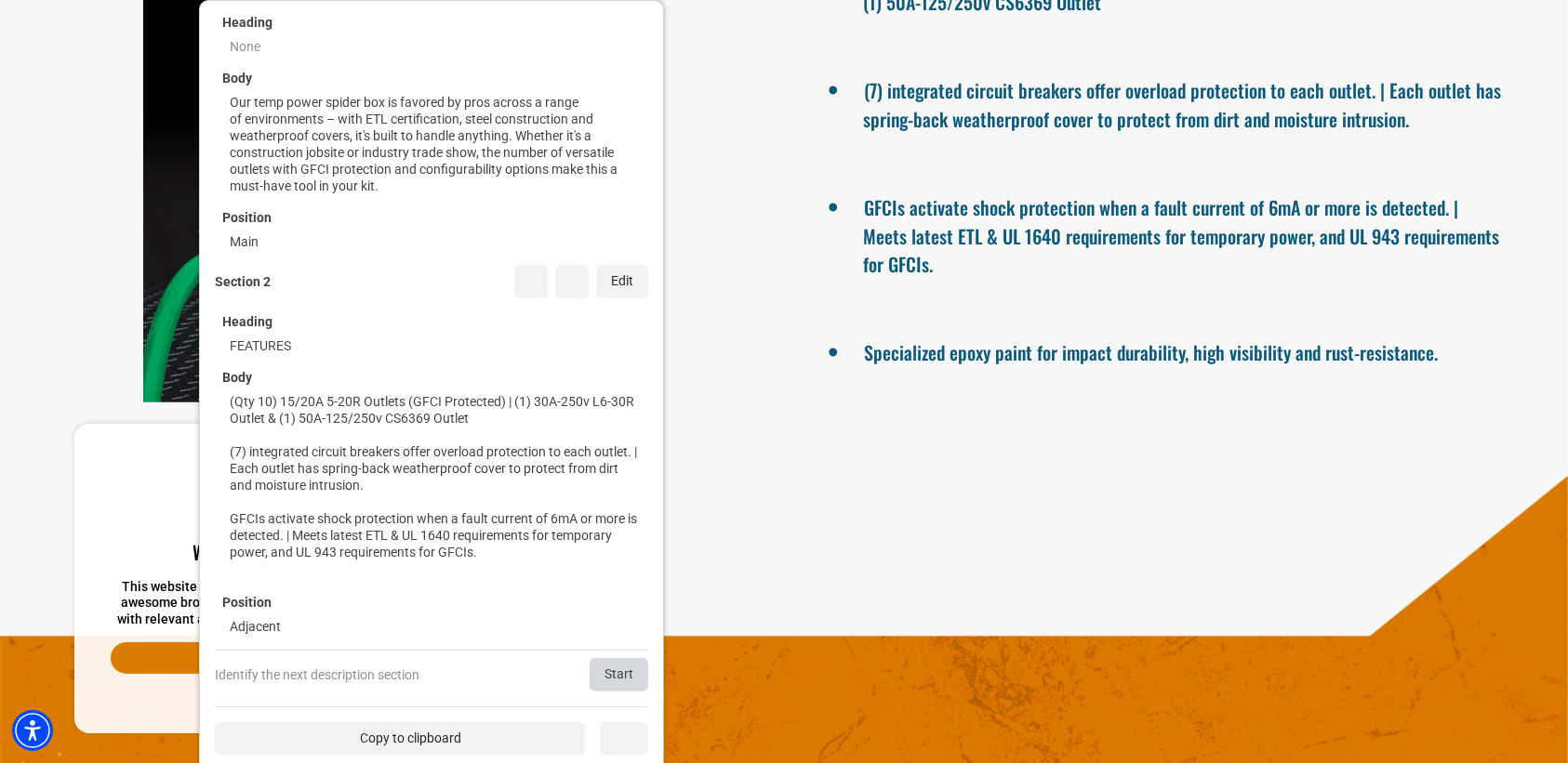
click at [604, 666] on div "Start" at bounding box center [619, 674] width 58 height 33
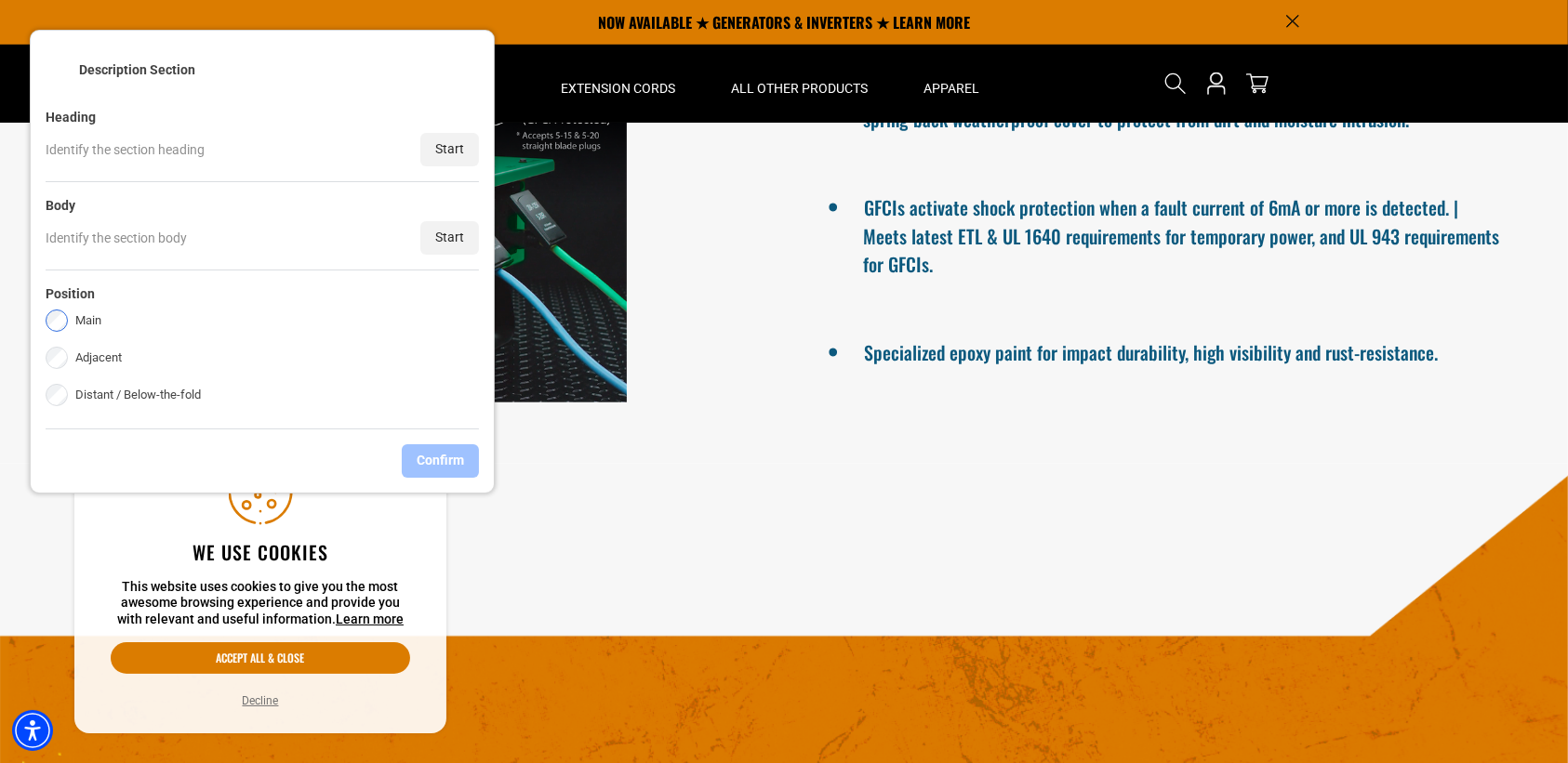
scroll to position [927, 0]
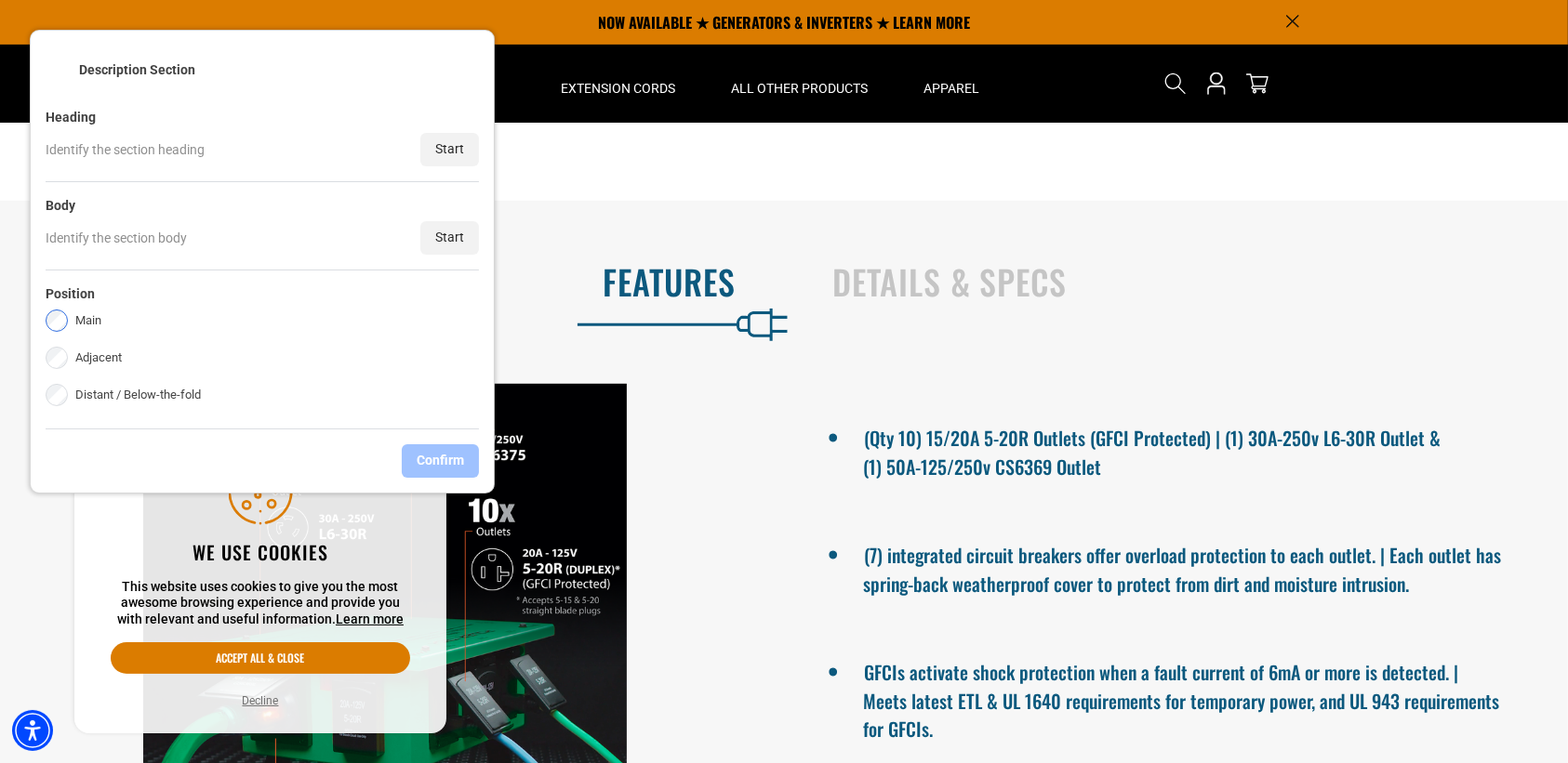
click at [433, 160] on div "Start" at bounding box center [450, 150] width 58 height 33
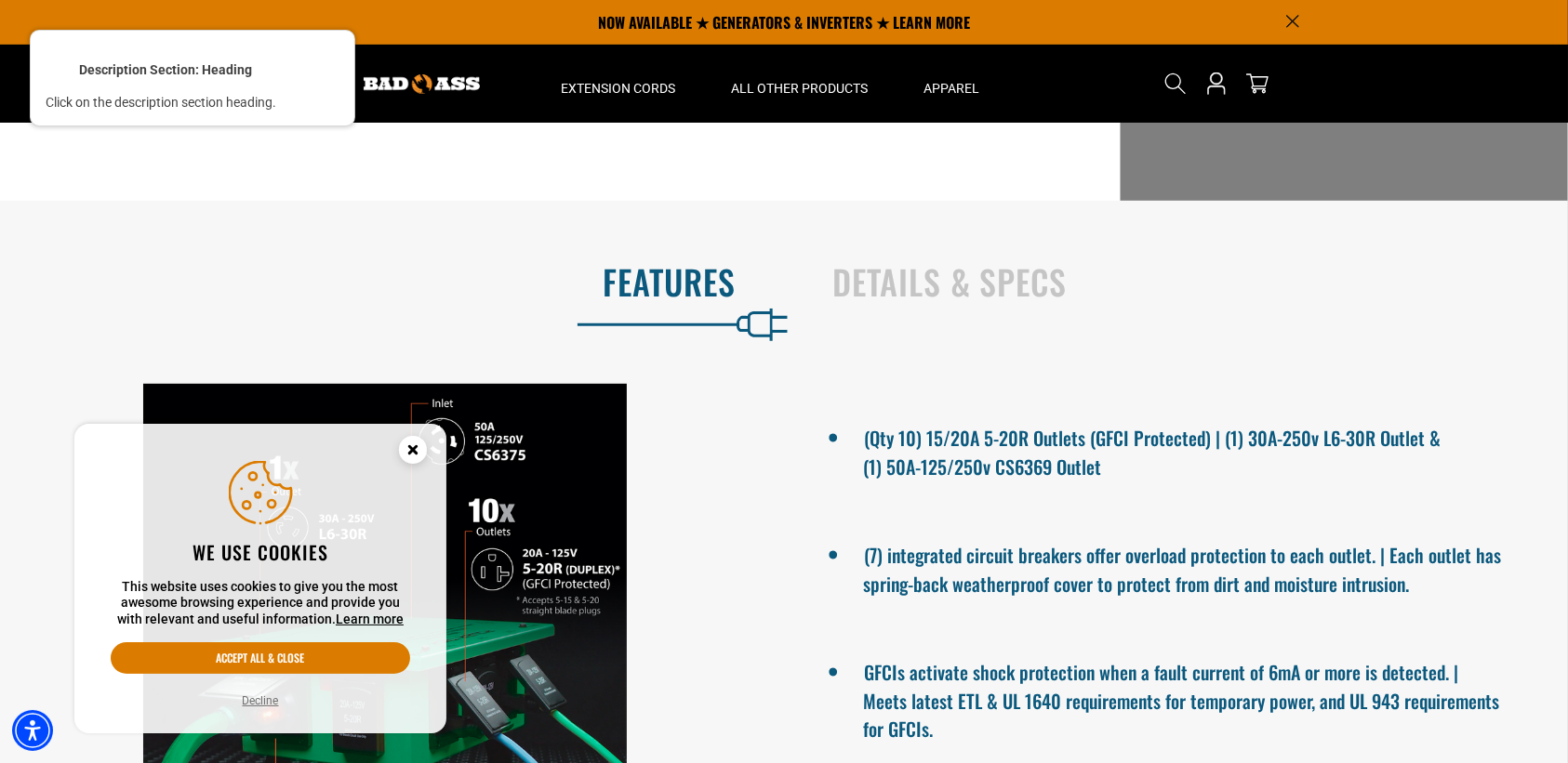
click at [1180, 274] on div at bounding box center [1180, 282] width 700 height 43
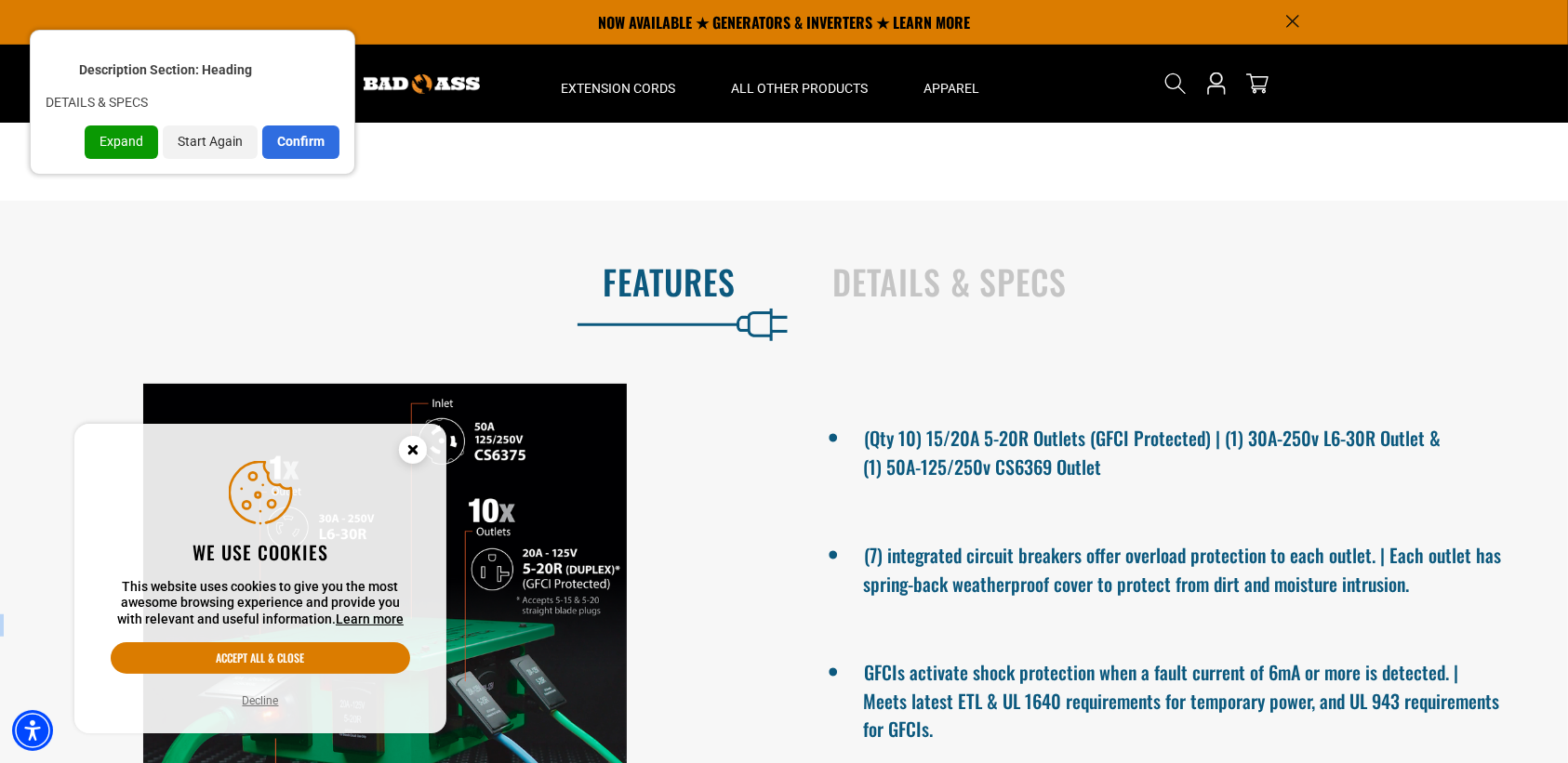
click at [1180, 274] on h2 "Details & Specs" at bounding box center [1181, 281] width 697 height 39
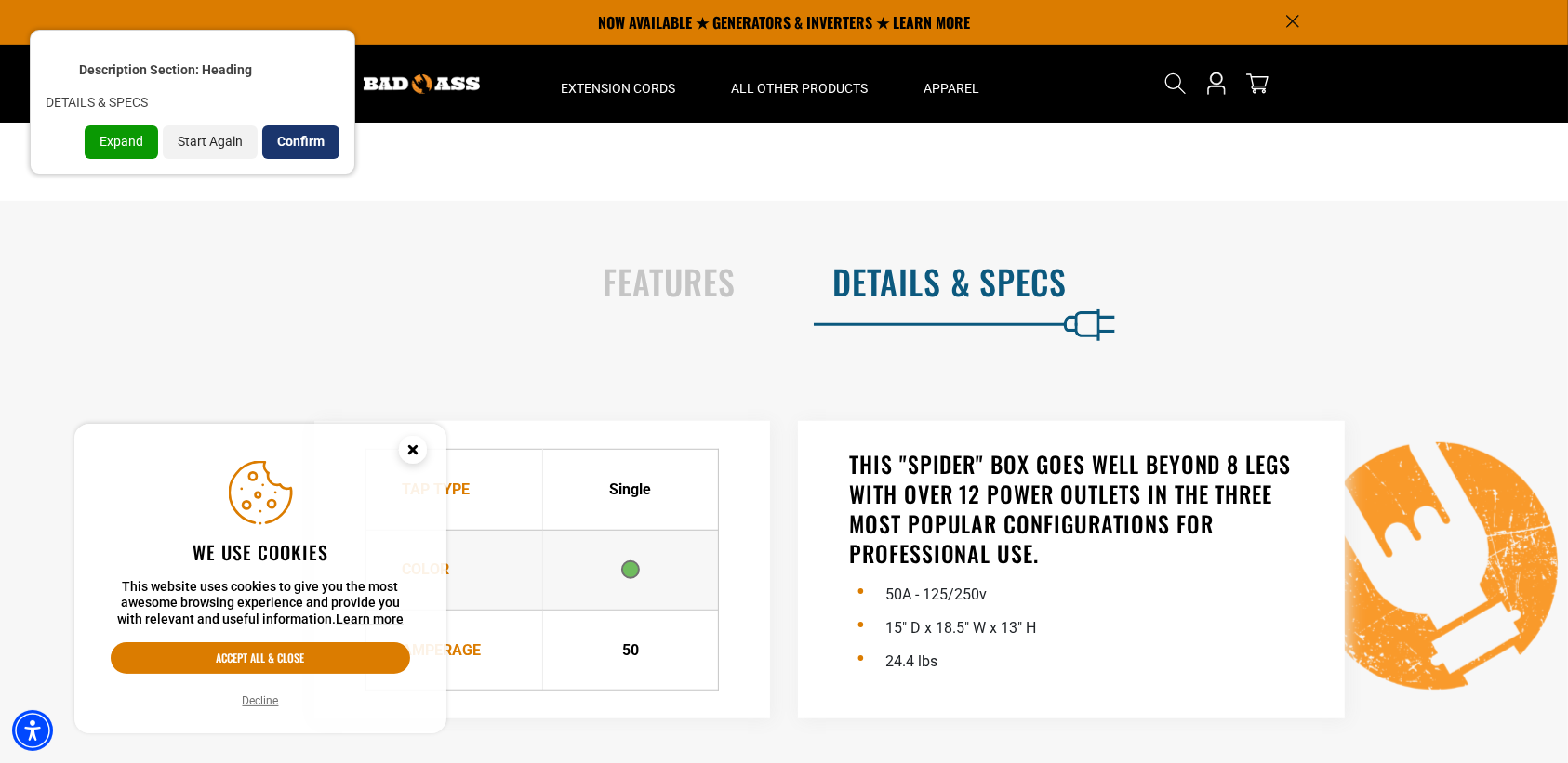
click at [294, 133] on div "Confirm" at bounding box center [300, 142] width 77 height 33
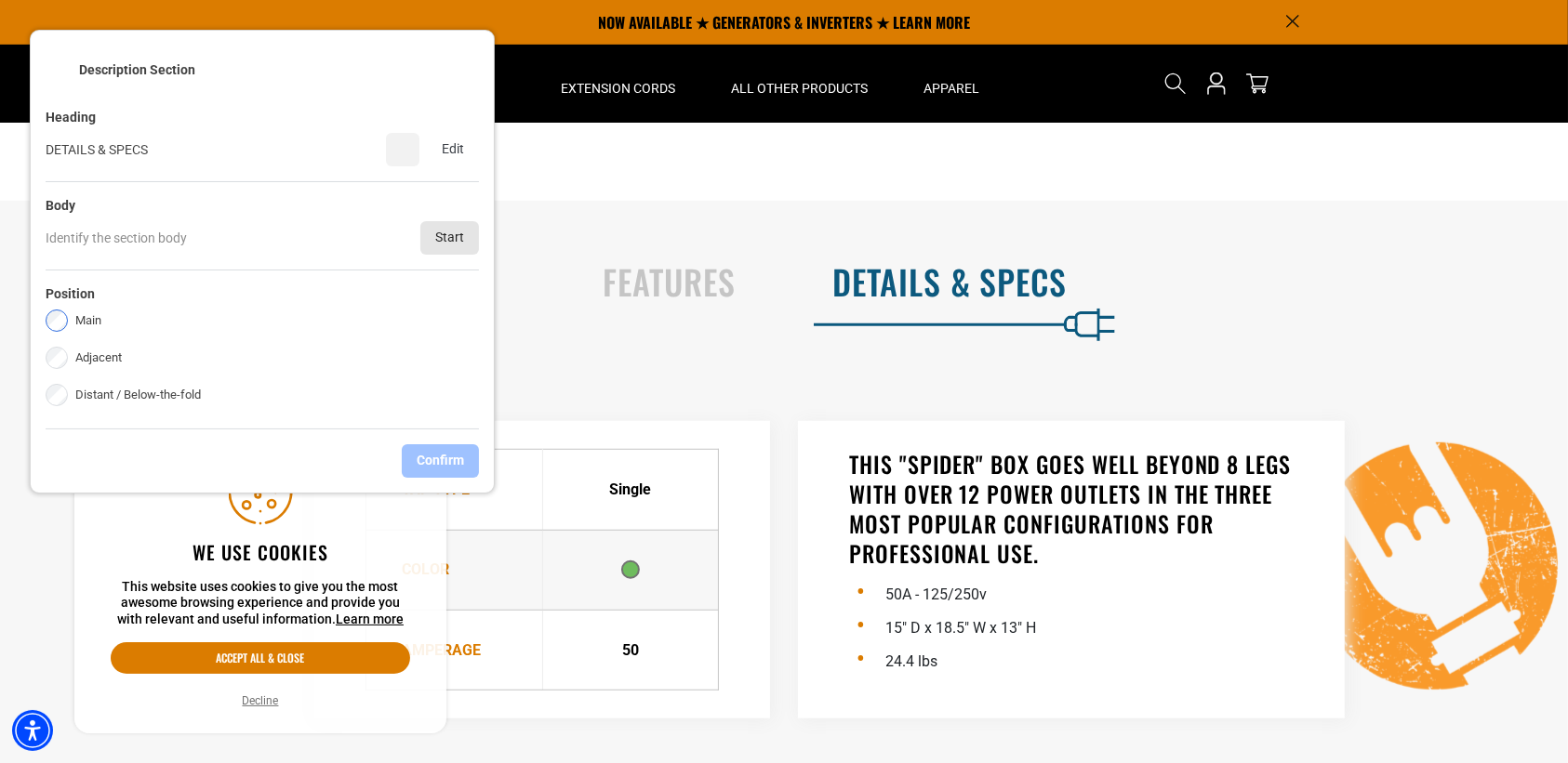
click at [453, 246] on div "Start" at bounding box center [450, 237] width 58 height 33
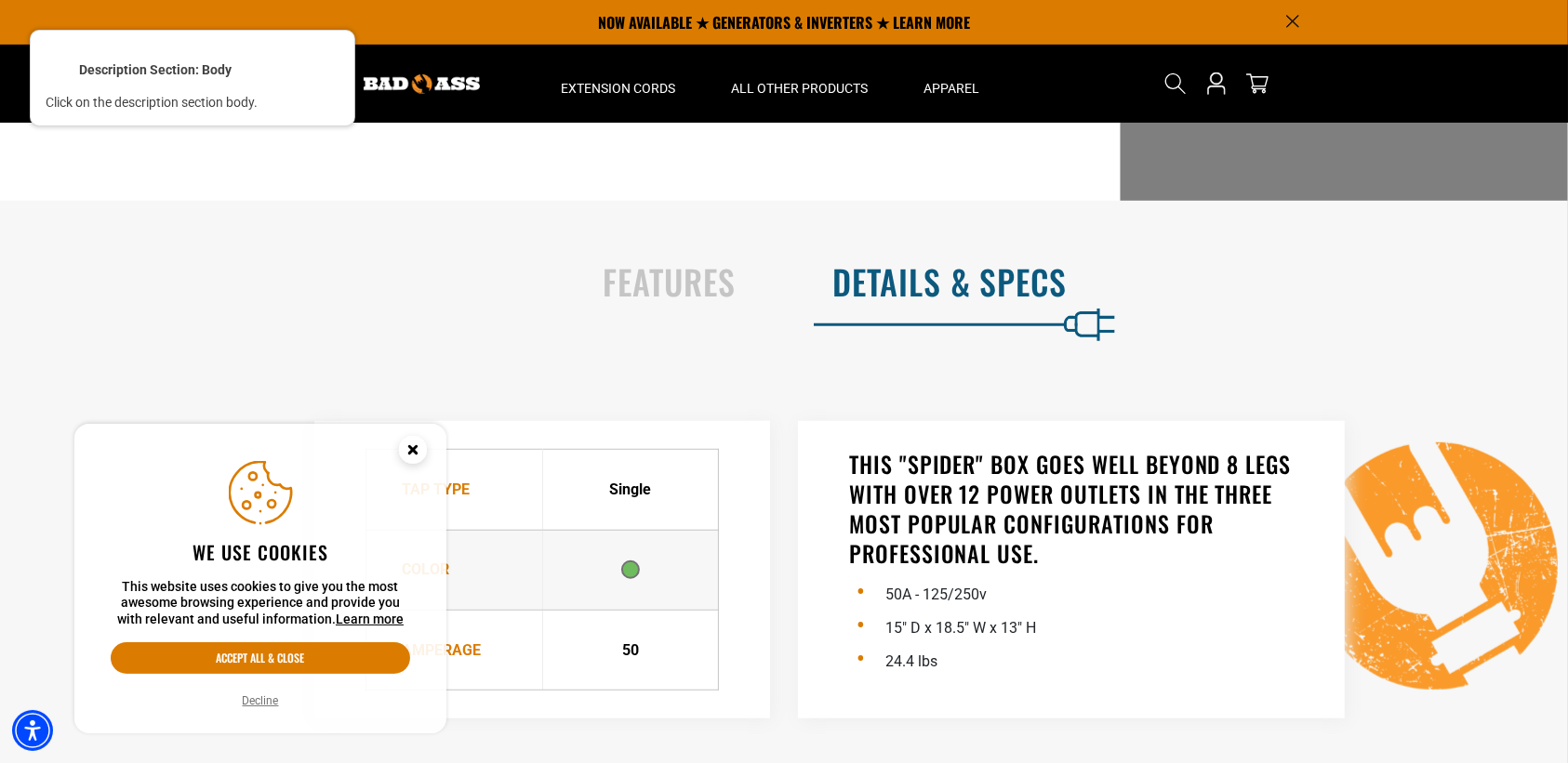
click at [931, 468] on div at bounding box center [1071, 510] width 449 height 123
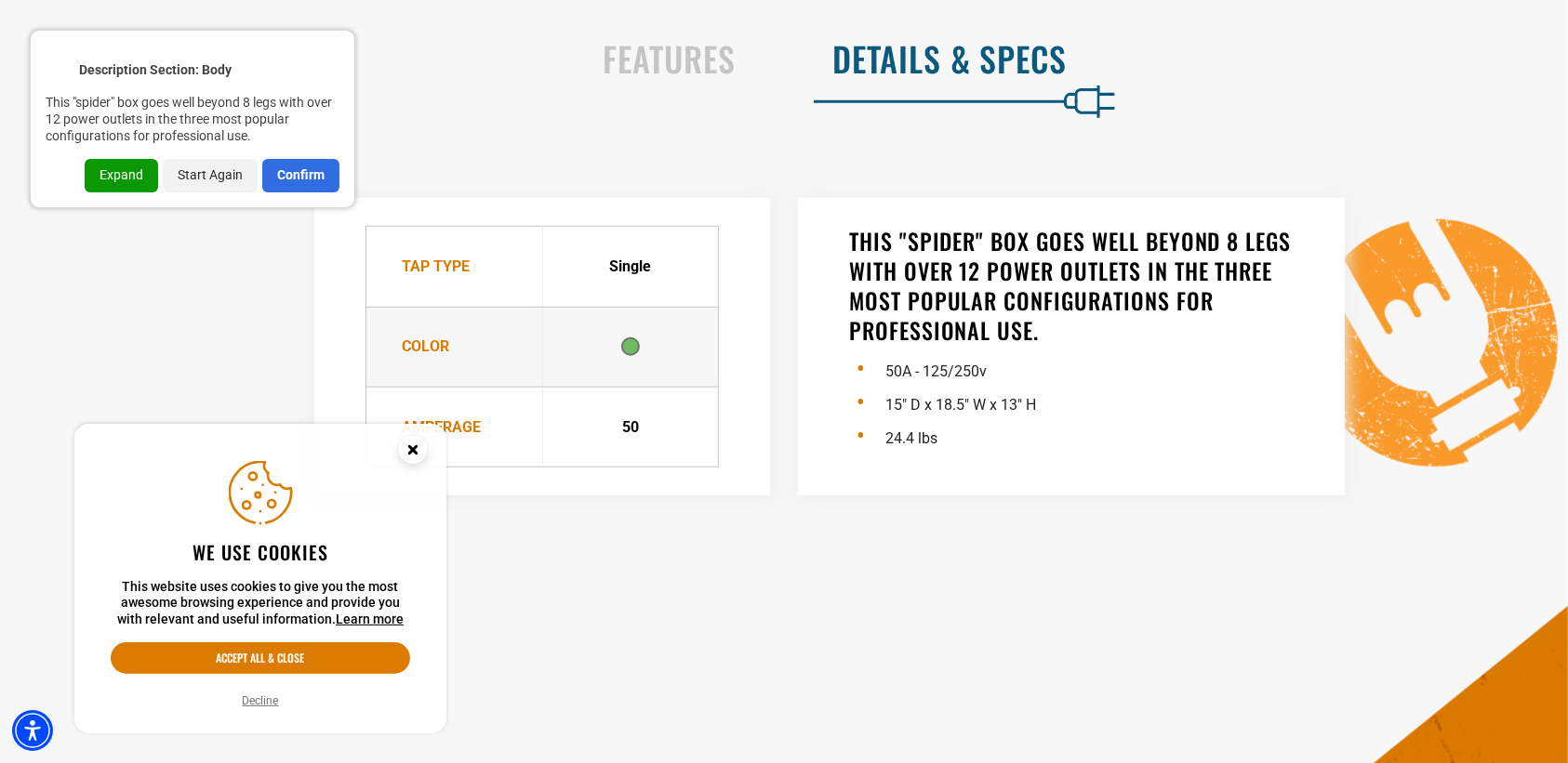
scroll to position [1160, 0]
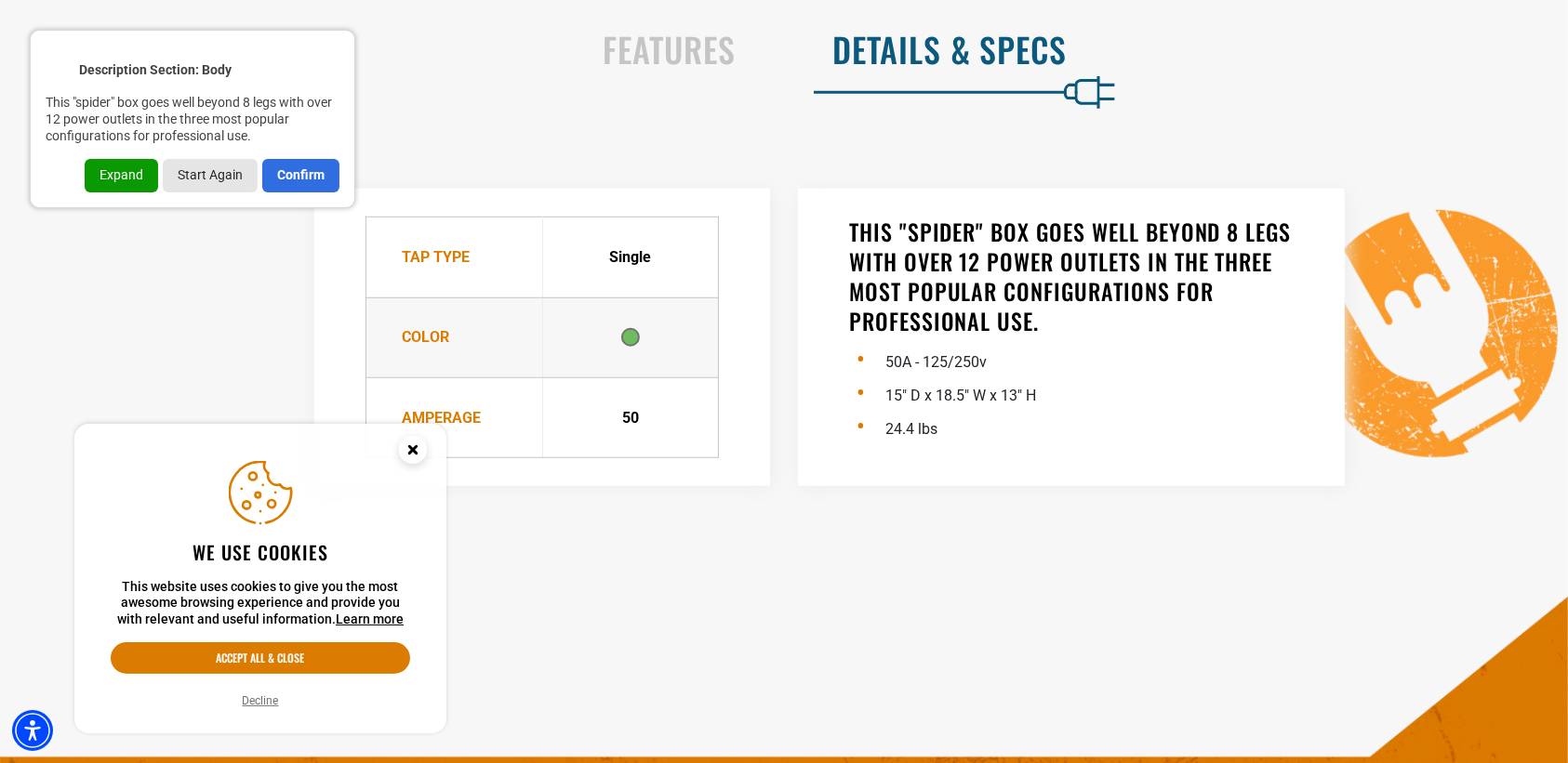
click at [124, 178] on div "Expand" at bounding box center [121, 175] width 73 height 33
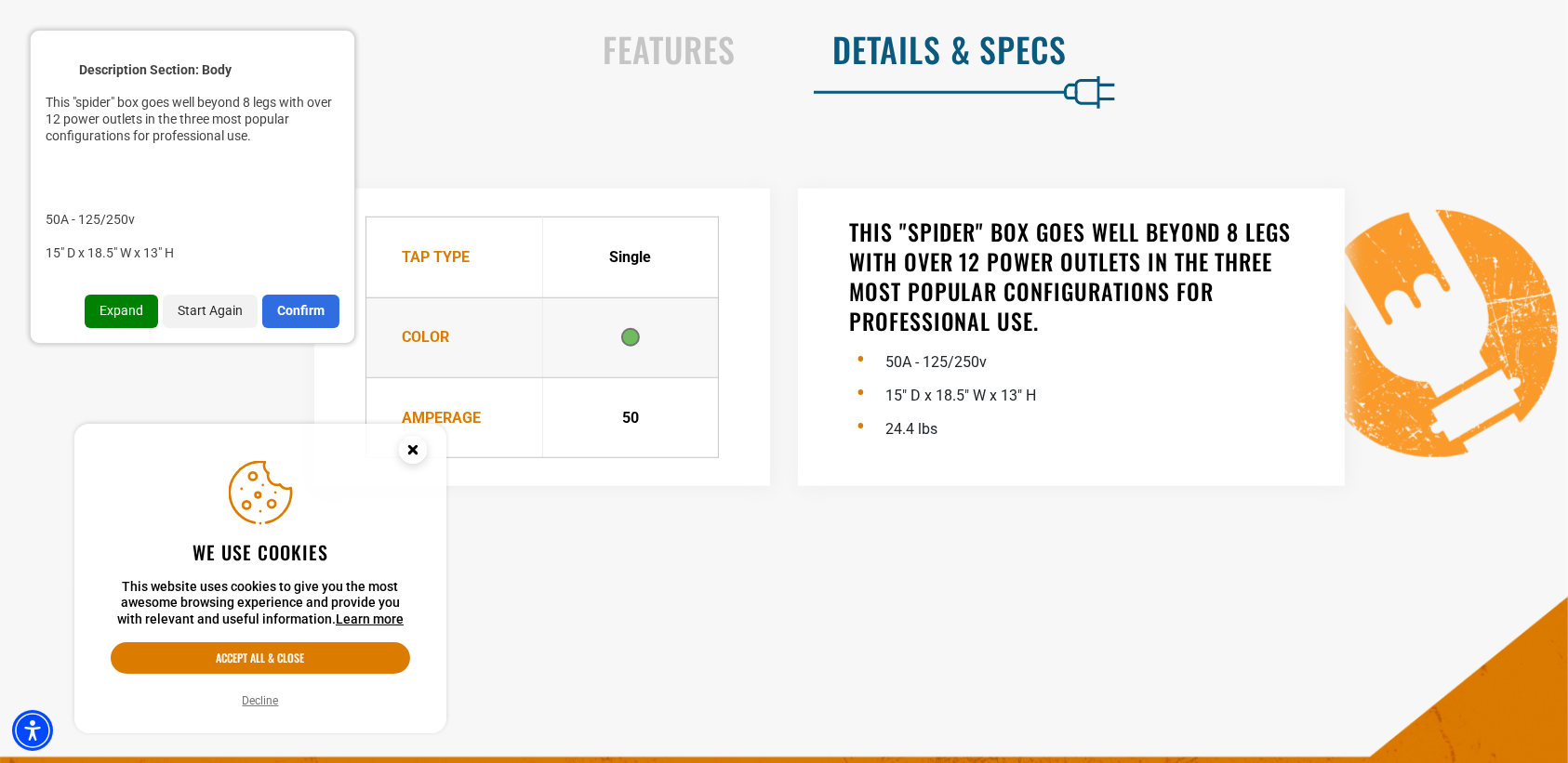
click at [123, 308] on div "Expand" at bounding box center [121, 311] width 73 height 33
click at [314, 308] on div "Confirm" at bounding box center [300, 311] width 77 height 33
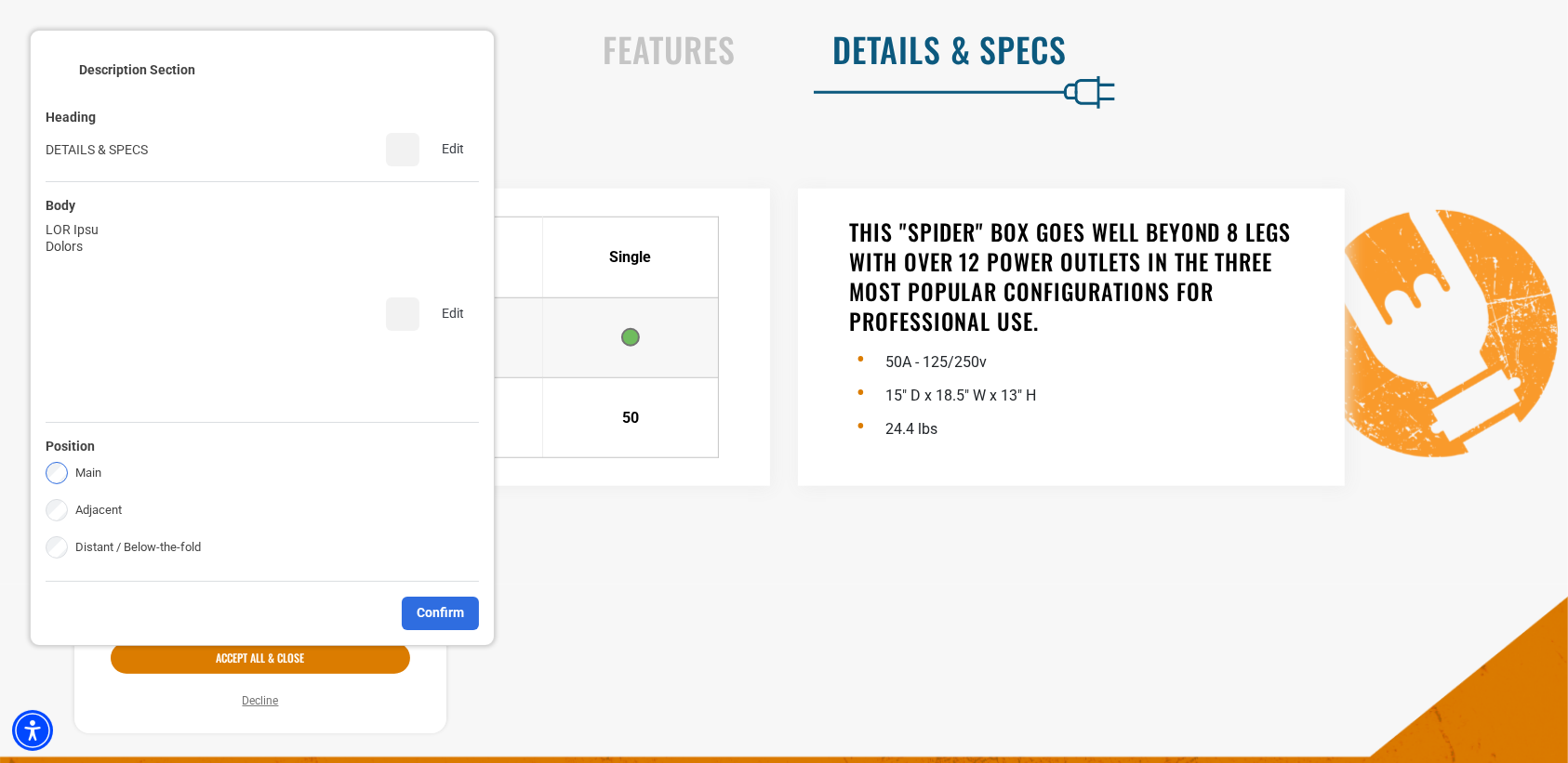
click at [94, 500] on label "Adjacent" at bounding box center [98, 510] width 47 height 22
click at [454, 597] on div "Confirm" at bounding box center [440, 613] width 77 height 33
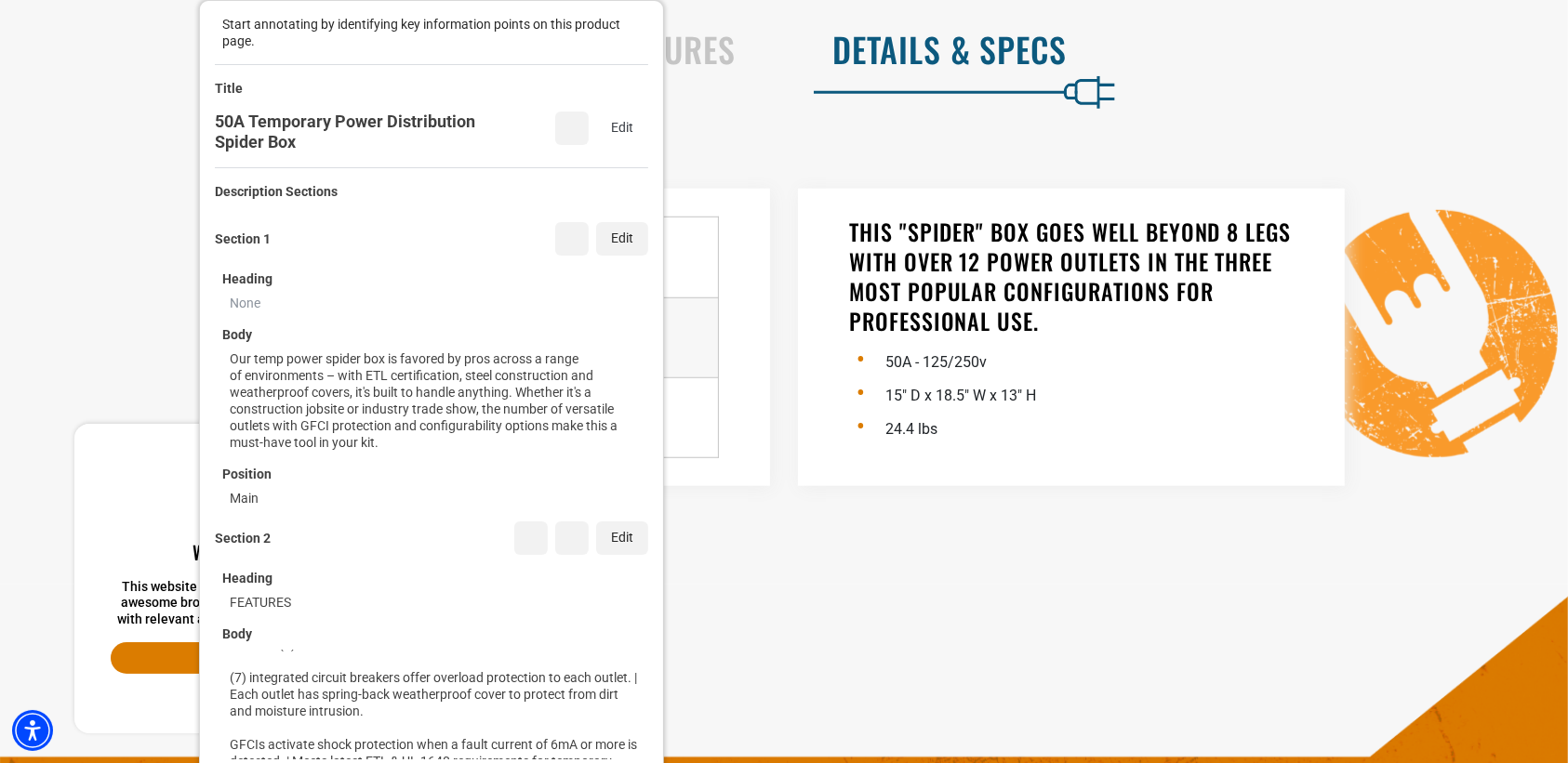
scroll to position [641, 0]
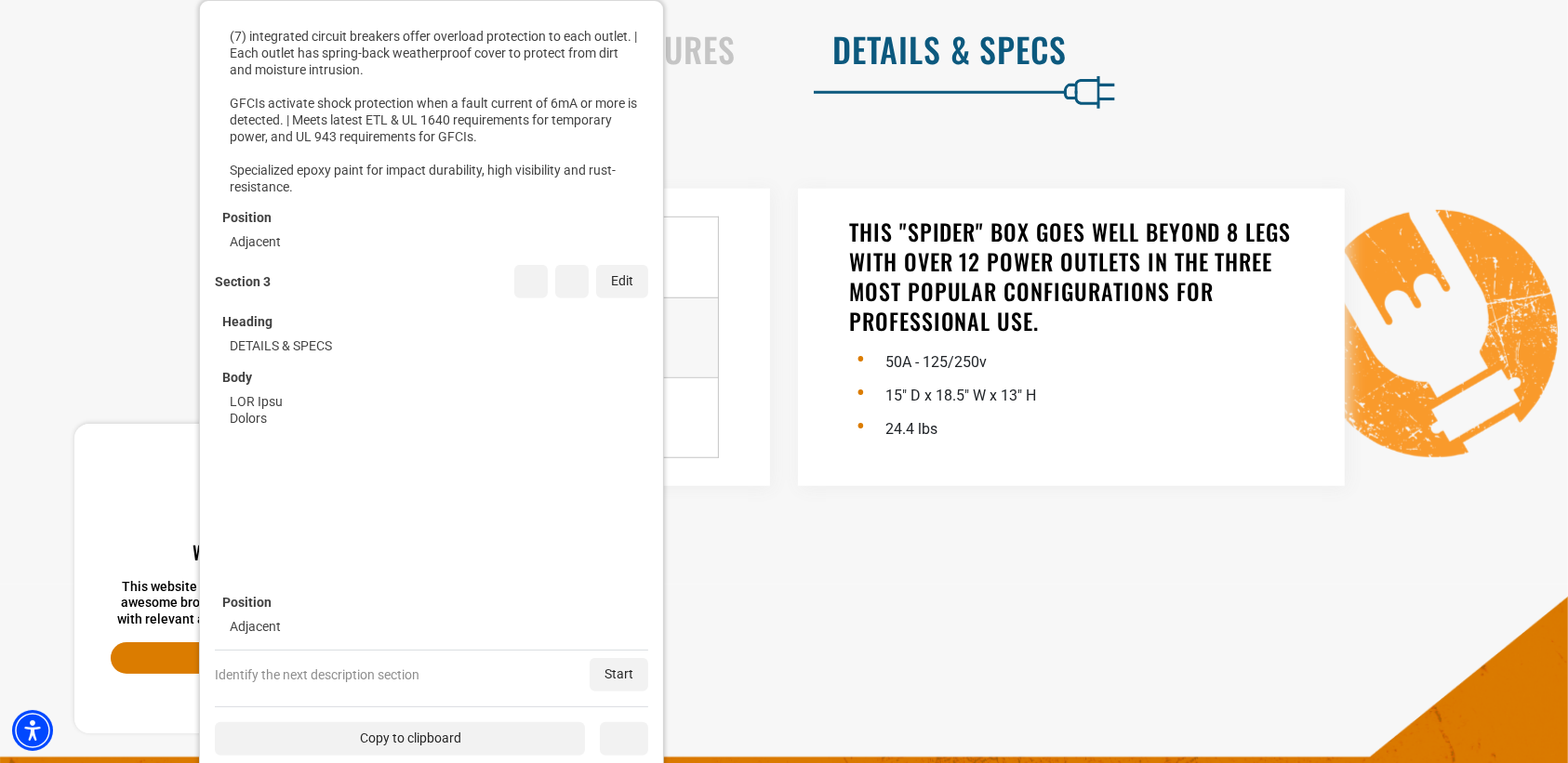
click at [417, 733] on div "Copy to clipboard" at bounding box center [400, 739] width 370 height 33
